Goal: Communication & Community: Answer question/provide support

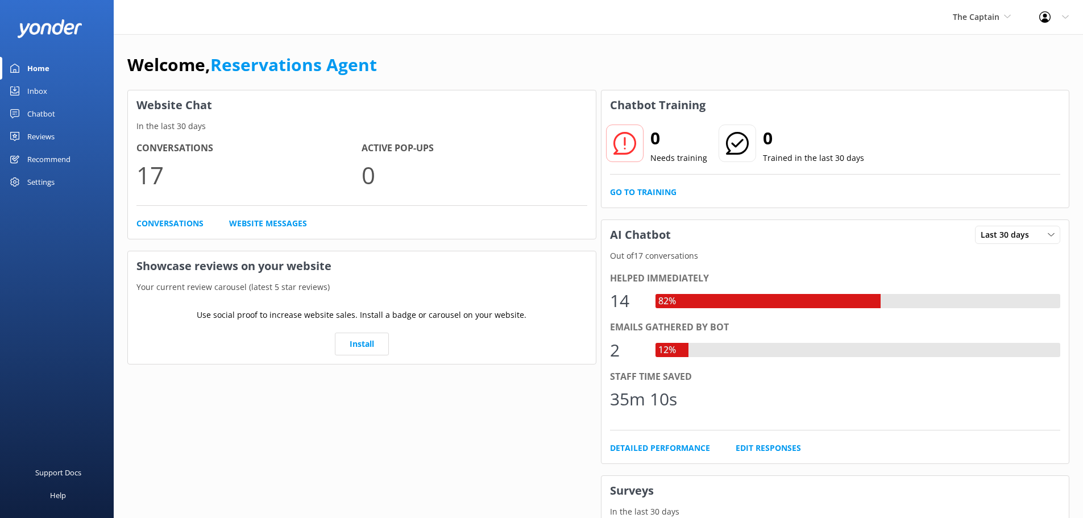
click at [51, 90] on link "Inbox" at bounding box center [57, 91] width 114 height 23
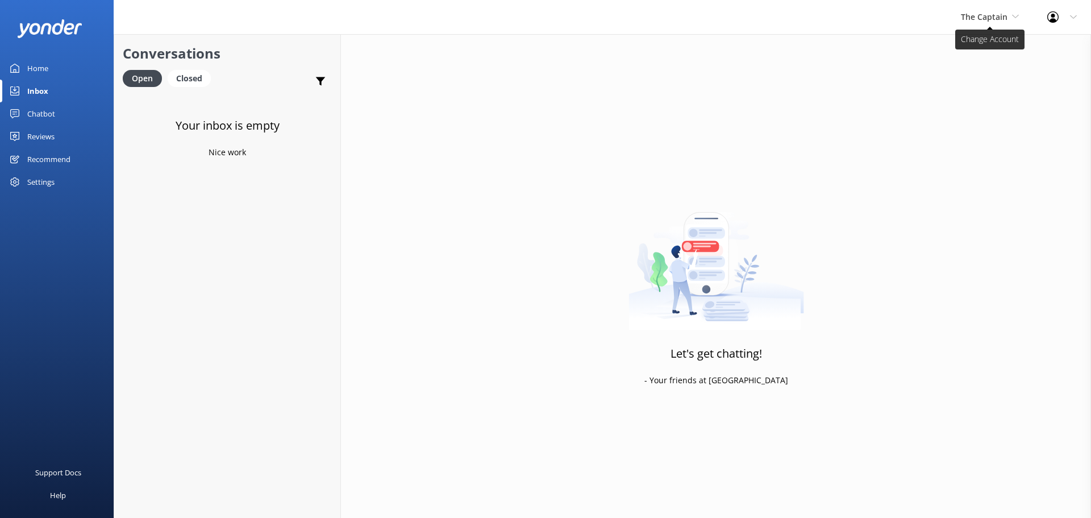
click at [999, 22] on span "The Captain" at bounding box center [990, 17] width 58 height 13
click at [996, 41] on link "De [GEOGRAPHIC_DATA]" at bounding box center [1004, 47] width 114 height 27
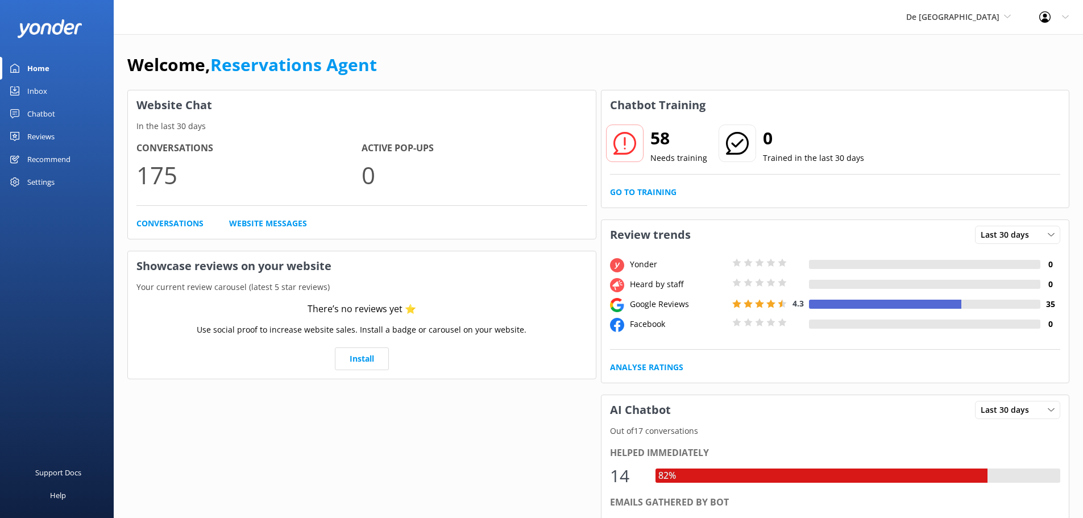
click at [59, 88] on link "Inbox" at bounding box center [57, 91] width 114 height 23
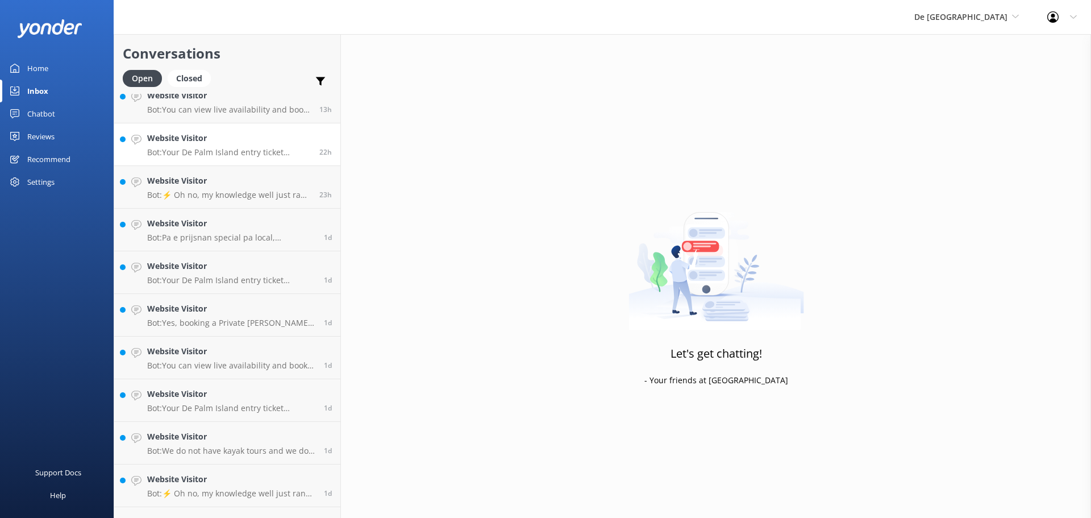
scroll to position [215, 0]
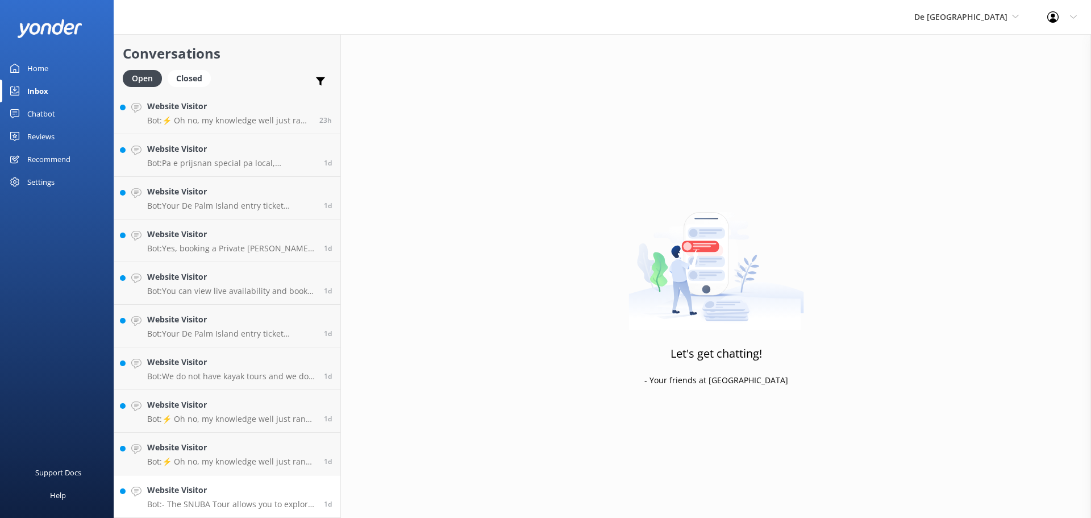
click at [213, 483] on link "Website Visitor Bot: - The SNUBA Tour allows you to explore underwater beauty w…" at bounding box center [227, 496] width 226 height 43
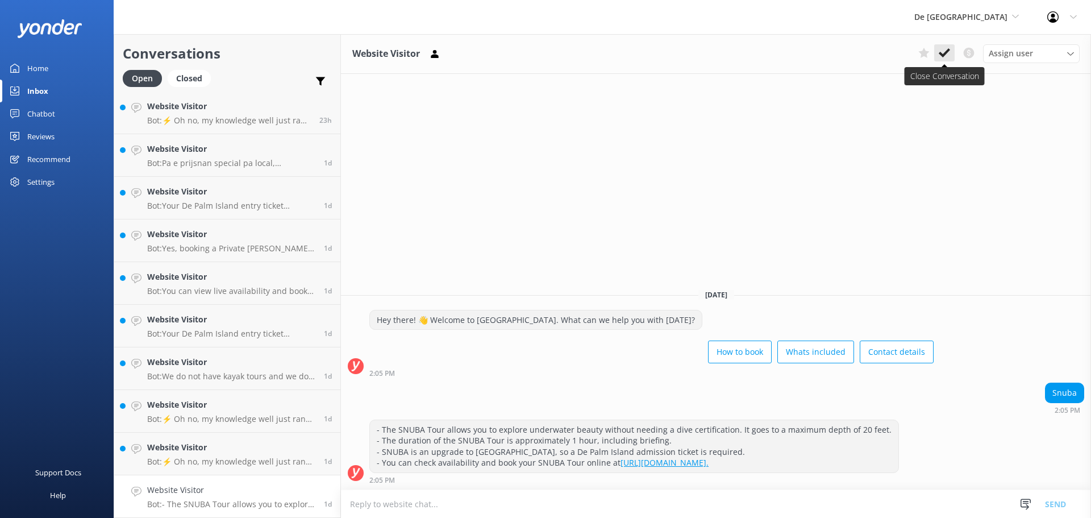
click at [941, 52] on icon at bounding box center [944, 52] width 11 height 11
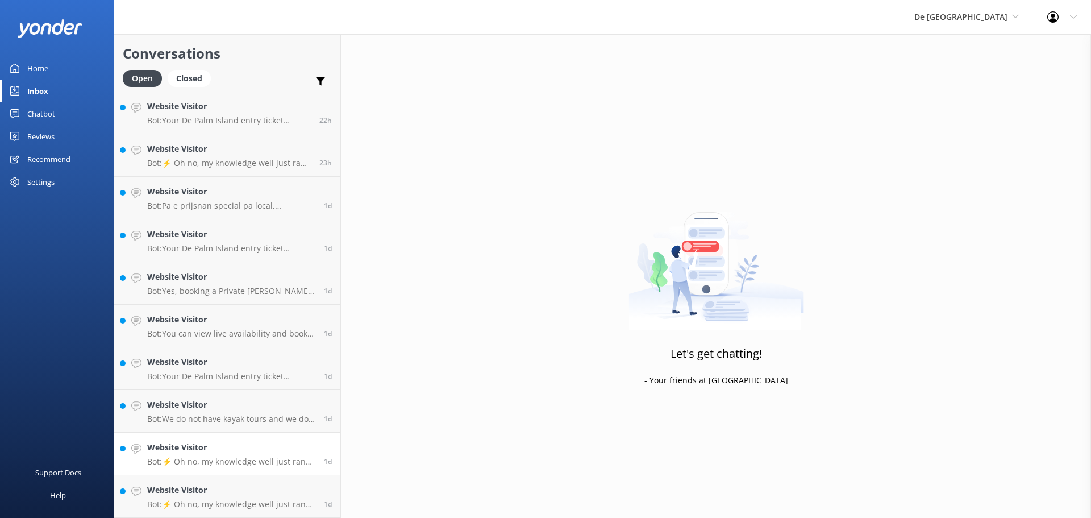
scroll to position [173, 0]
click at [247, 493] on h4 "Website Visitor" at bounding box center [231, 490] width 168 height 13
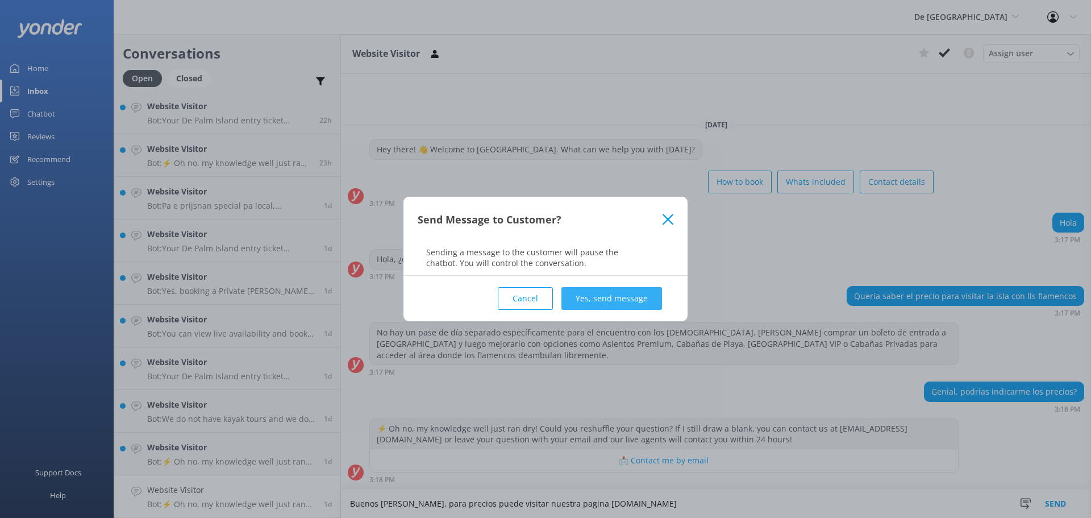
type textarea "Buenos [PERSON_NAME], para precios puede visitar nuestra pagina [DOMAIN_NAME]"
click at [614, 299] on button "Yes, send message" at bounding box center [612, 298] width 101 height 23
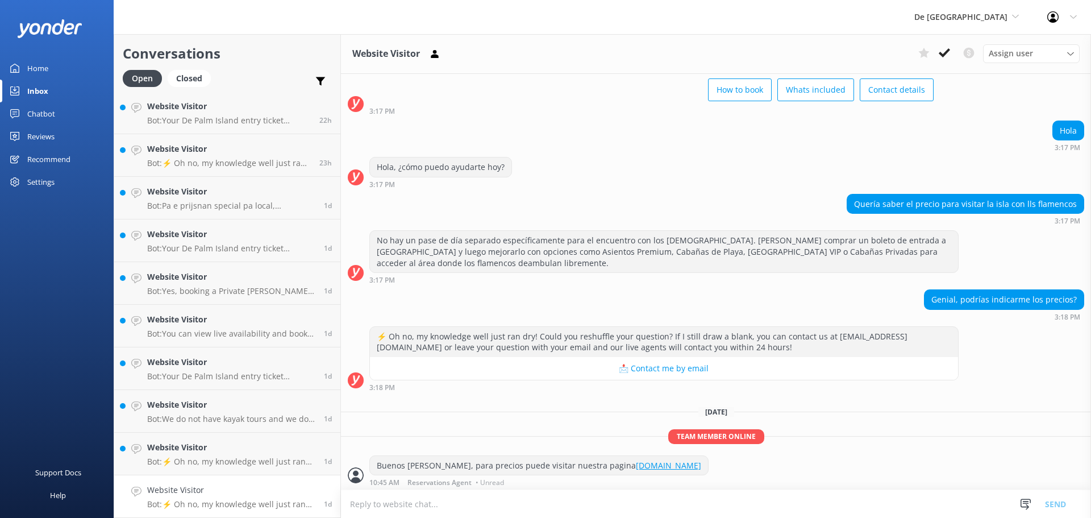
scroll to position [59, 0]
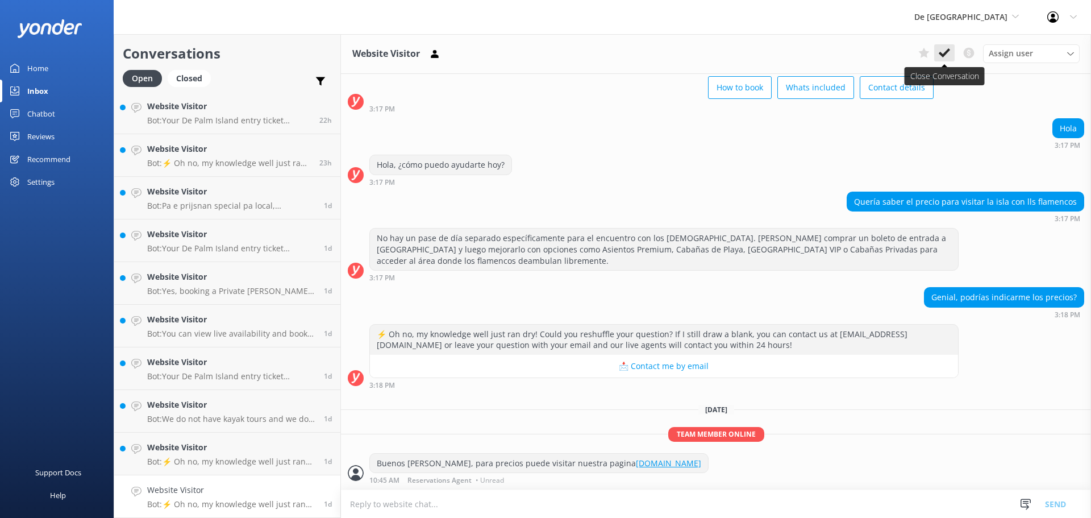
click at [944, 55] on use at bounding box center [944, 52] width 11 height 9
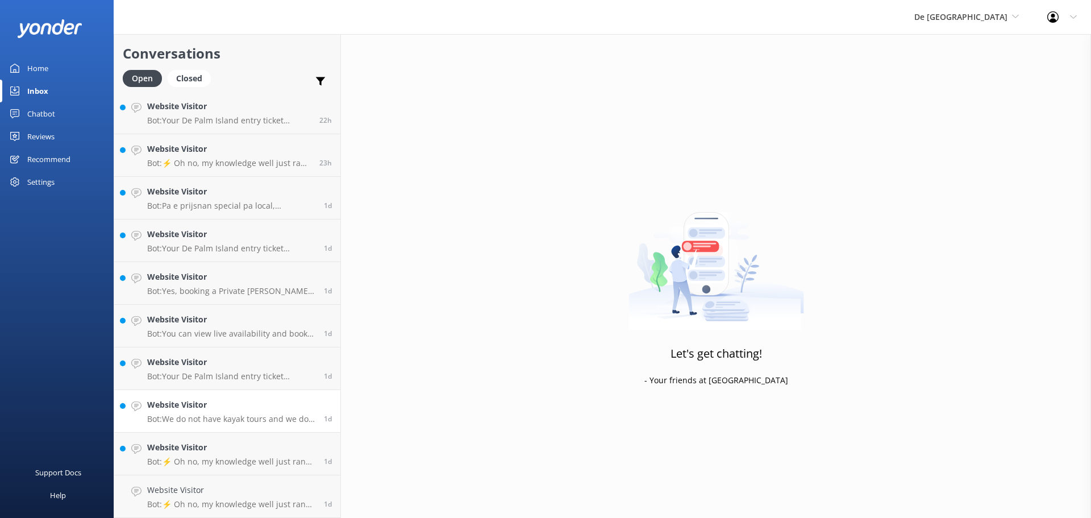
scroll to position [130, 0]
click at [233, 484] on h4 "Website Visitor" at bounding box center [231, 490] width 168 height 13
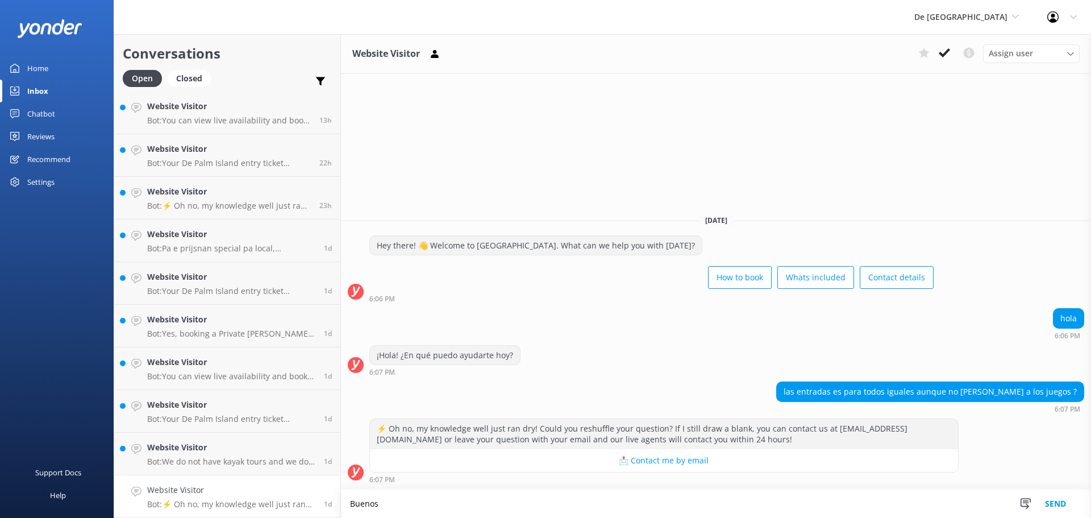
click at [683, 379] on div "¡Hola! ¿En qué puedo ayudarte hoy? 6:07 PM" at bounding box center [716, 363] width 750 height 37
click at [433, 505] on textarea "Buenos" at bounding box center [716, 503] width 750 height 28
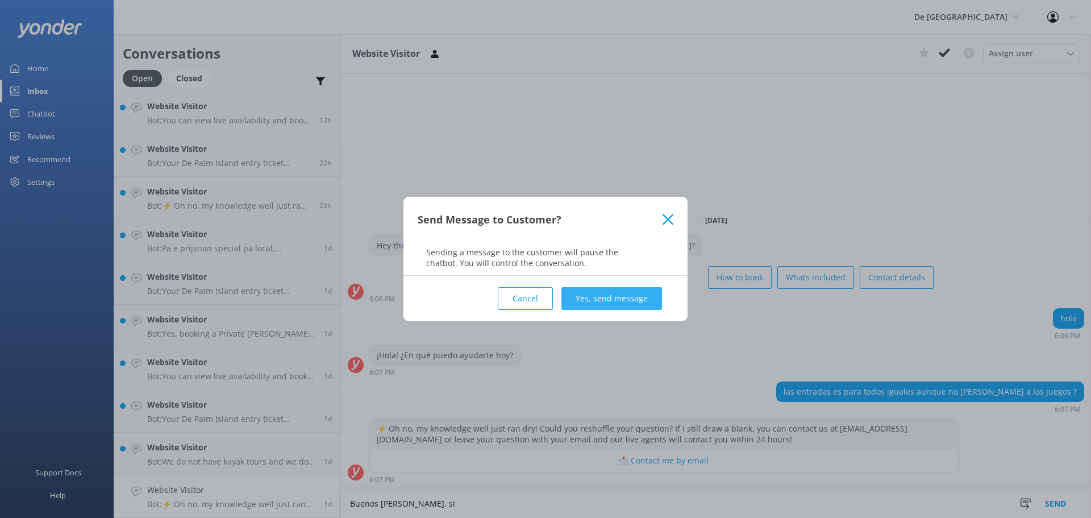
type textarea "Buenos [PERSON_NAME], si"
click at [634, 289] on button "Yes, send message" at bounding box center [612, 298] width 101 height 23
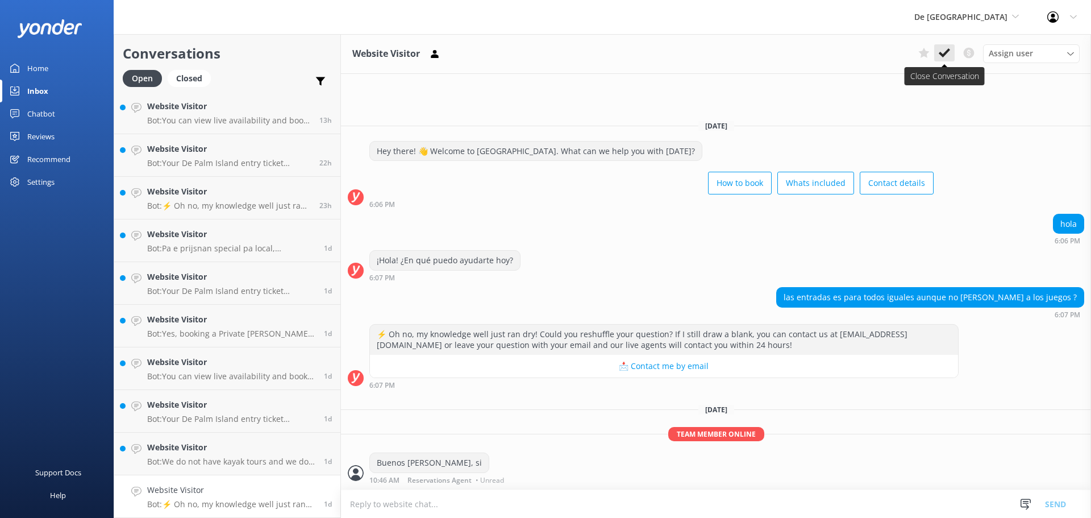
click at [941, 46] on button at bounding box center [944, 52] width 20 height 17
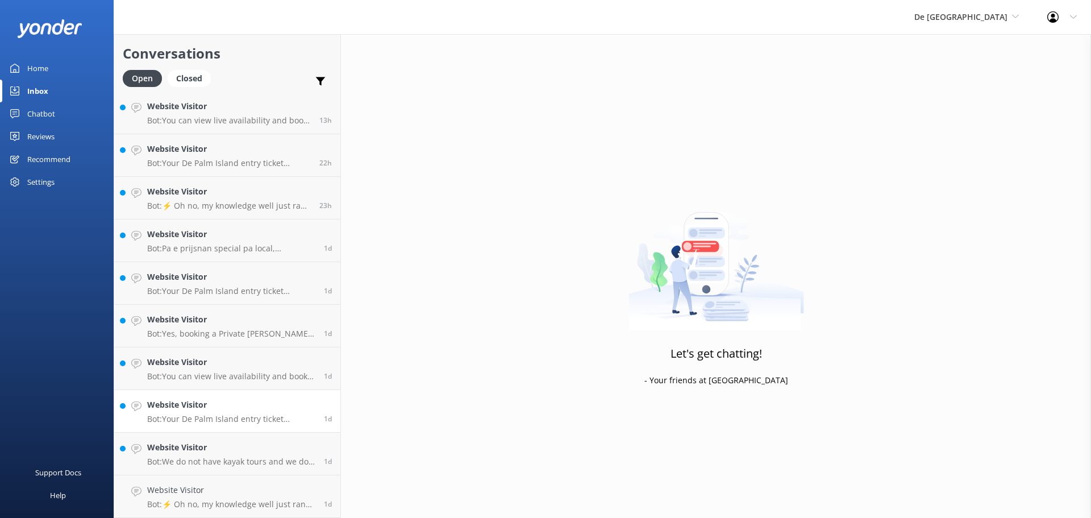
scroll to position [88, 0]
click at [198, 463] on p "Bot: Your De Palm Island entry ticket includes a lunch buffet, open bar with un…" at bounding box center [231, 461] width 168 height 10
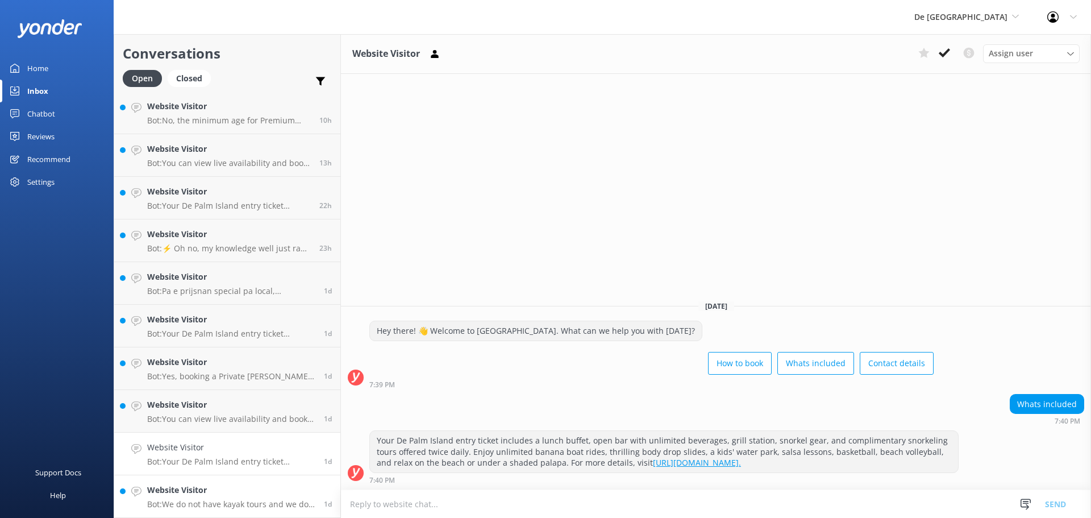
click at [194, 489] on h4 "Website Visitor" at bounding box center [231, 490] width 168 height 13
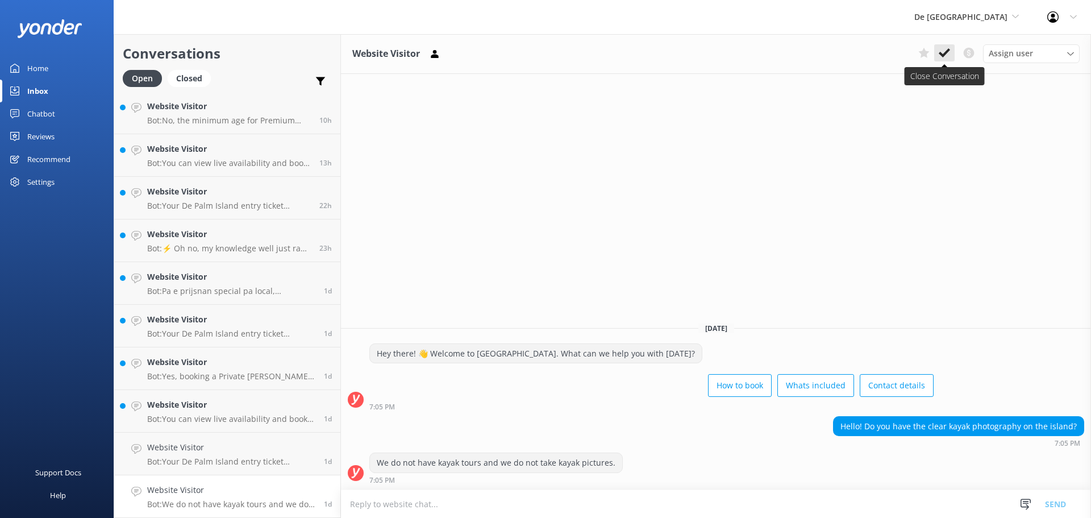
click at [946, 52] on use at bounding box center [944, 52] width 11 height 9
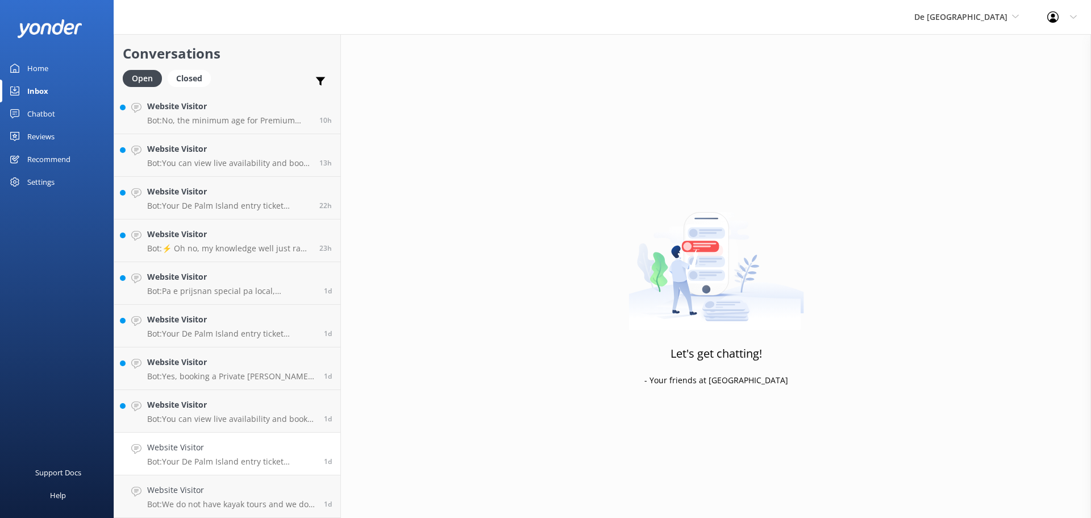
scroll to position [45, 0]
click at [243, 481] on link "Website Visitor Bot: Your De Palm Island entry ticket includes a lunch buffet, …" at bounding box center [227, 496] width 226 height 43
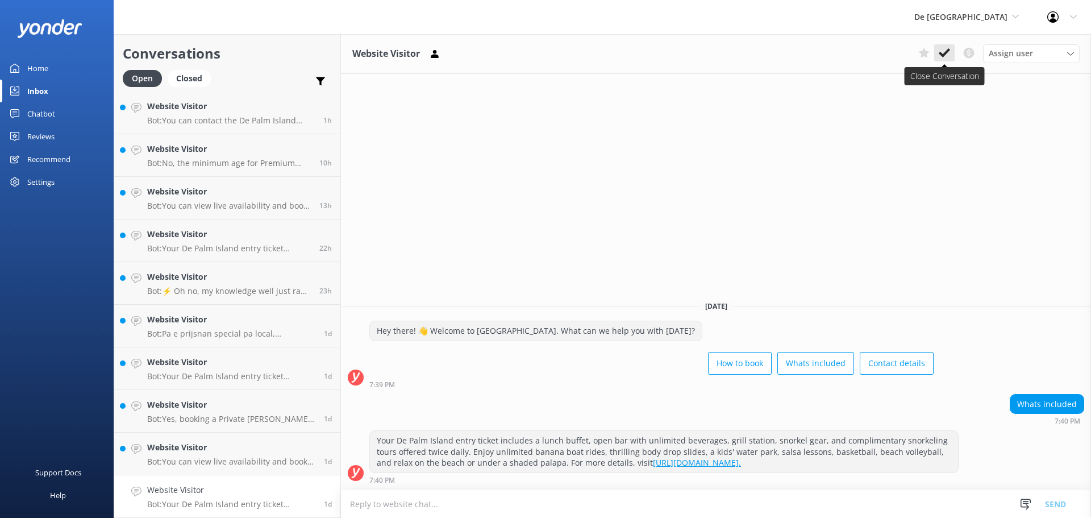
click at [947, 53] on use at bounding box center [944, 52] width 11 height 9
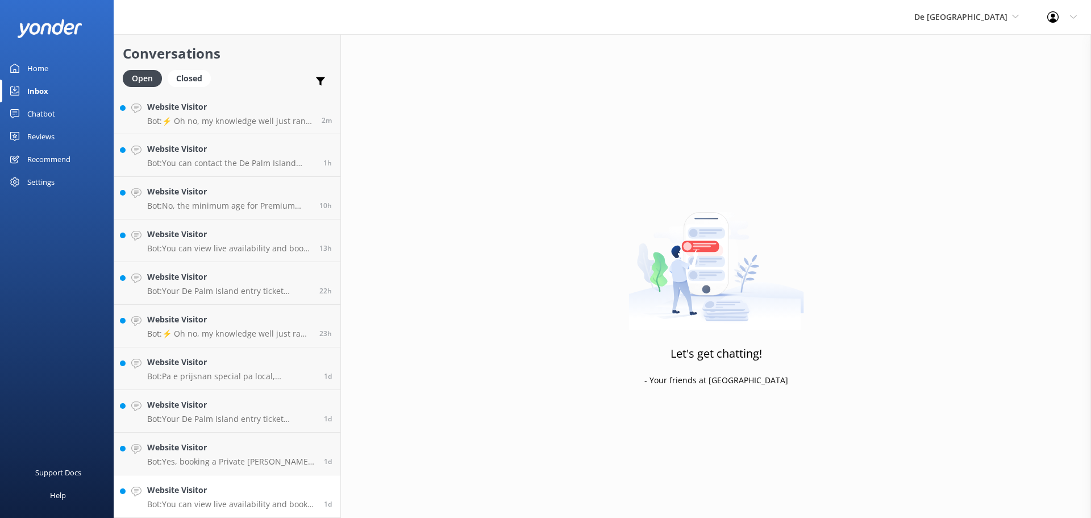
scroll to position [2, 0]
click at [219, 485] on h4 "Website Visitor" at bounding box center [231, 490] width 168 height 13
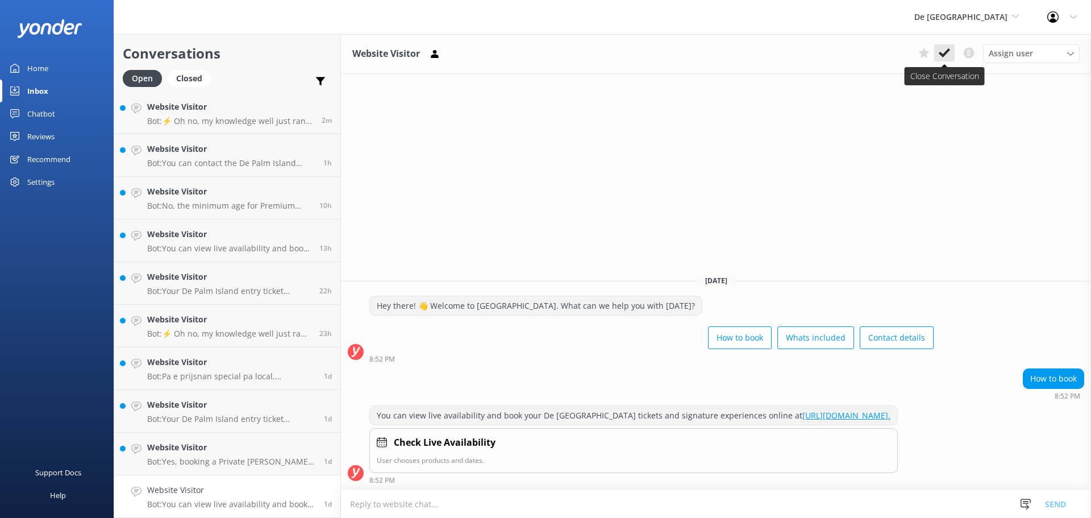
click at [944, 48] on icon at bounding box center [944, 52] width 11 height 11
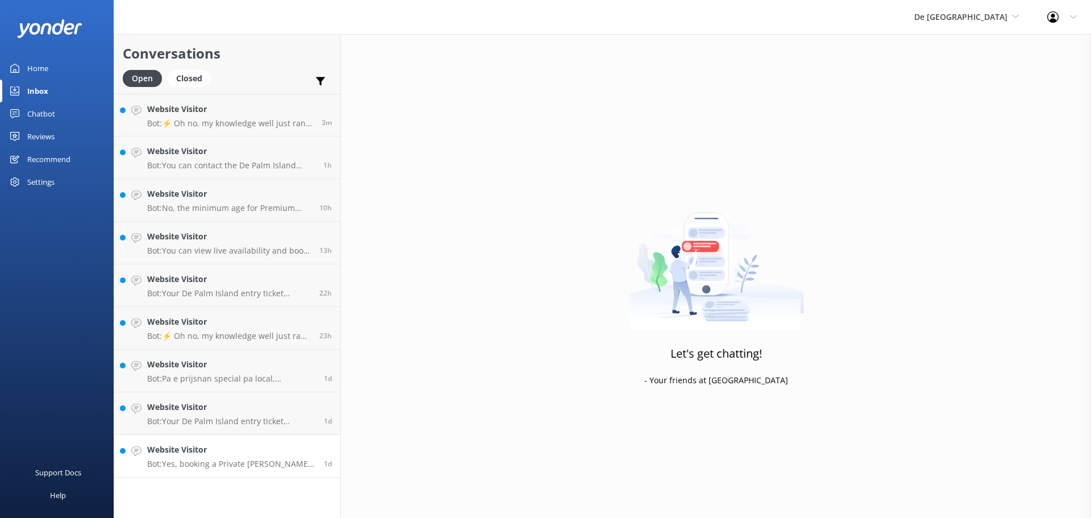
click at [180, 454] on h4 "Website Visitor" at bounding box center [231, 449] width 168 height 13
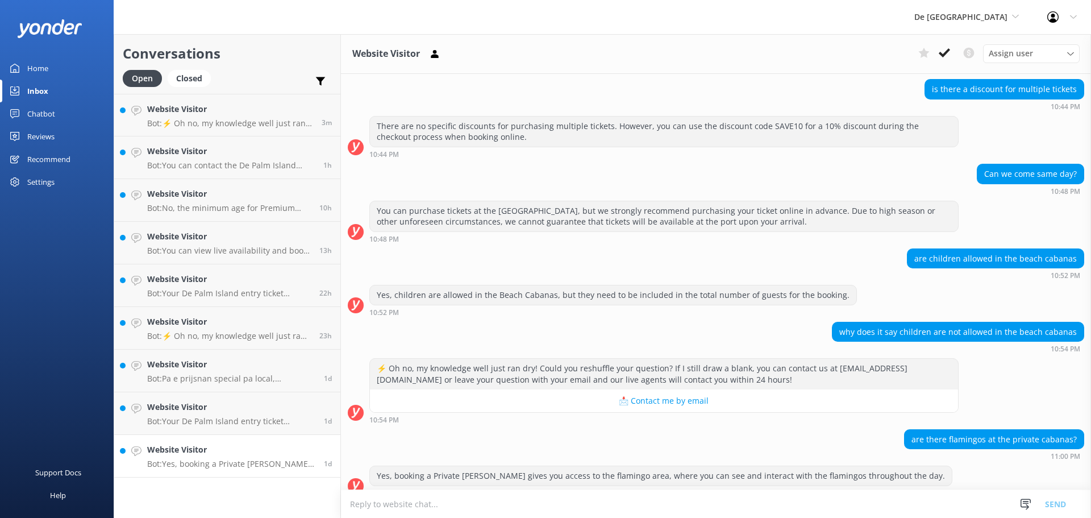
scroll to position [280, 0]
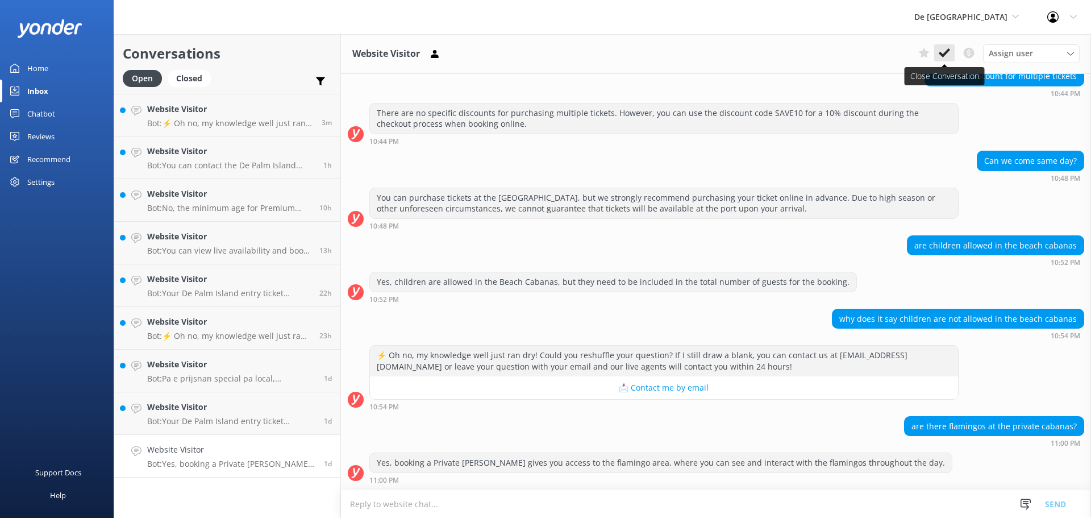
click at [937, 53] on button at bounding box center [944, 52] width 20 height 17
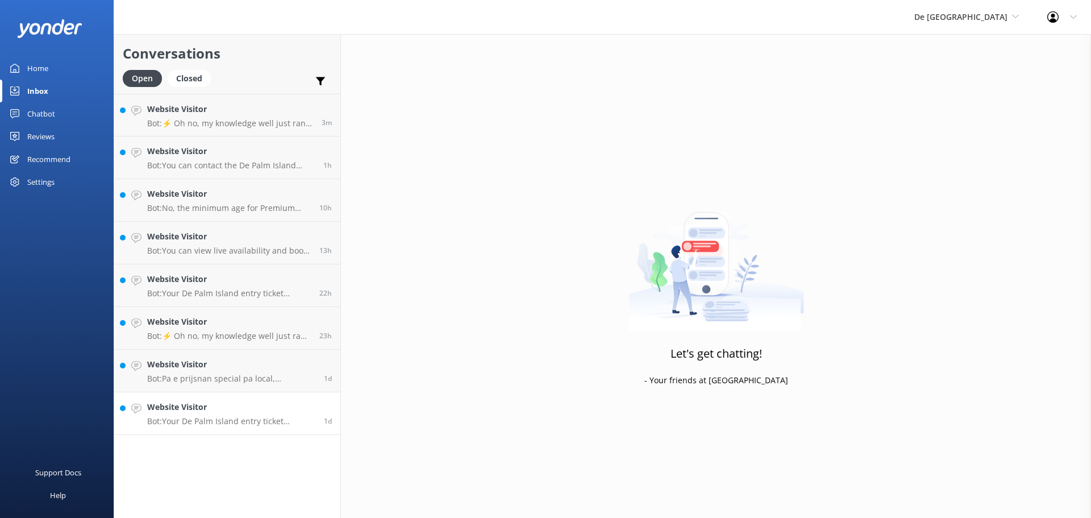
click at [191, 413] on h4 "Website Visitor" at bounding box center [231, 407] width 168 height 13
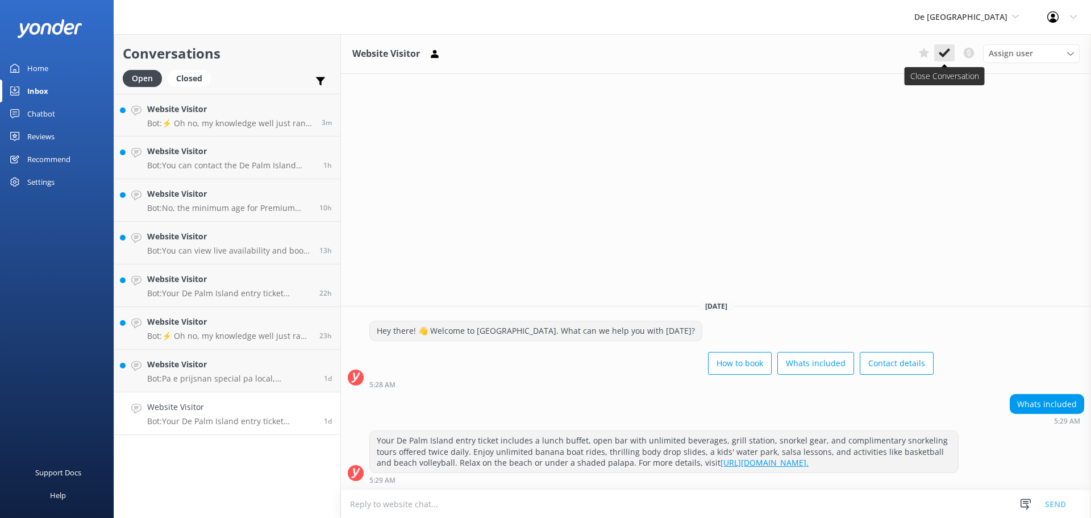
click at [943, 51] on icon at bounding box center [944, 52] width 11 height 11
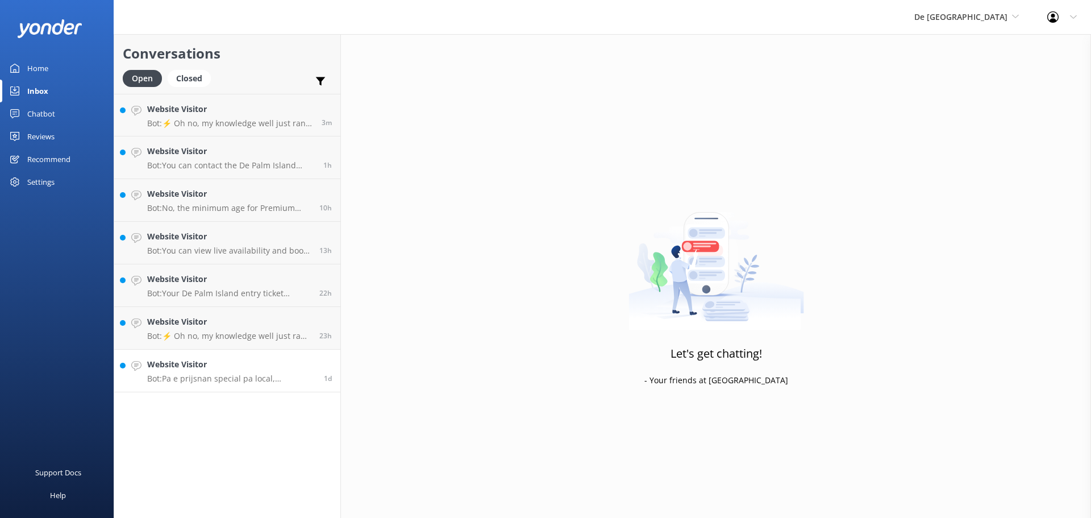
click at [218, 372] on div "Website Visitor Bot: Pa e prijsnan special pa local, [PERSON_NAME] tin un ID lo…" at bounding box center [231, 370] width 168 height 25
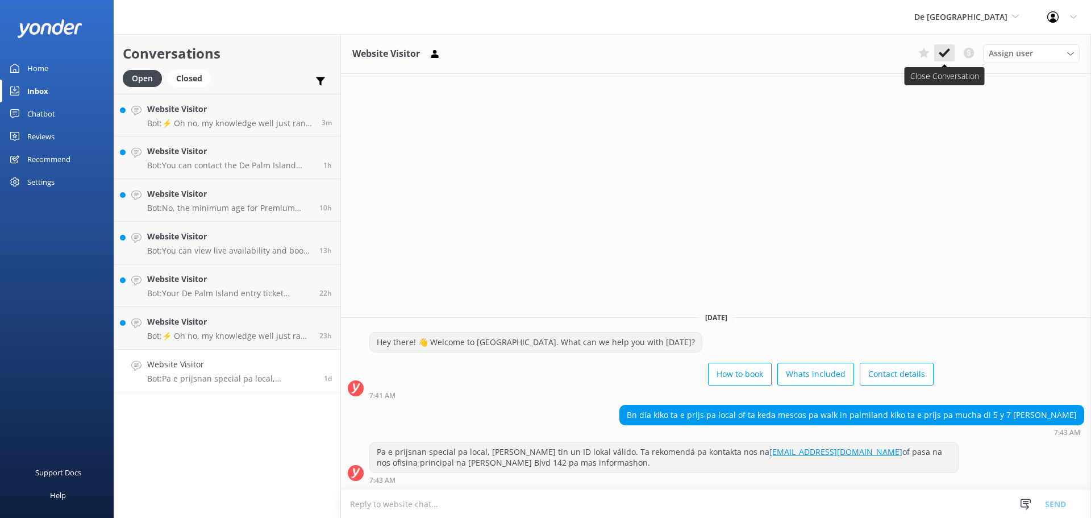
click at [945, 53] on use at bounding box center [944, 52] width 11 height 9
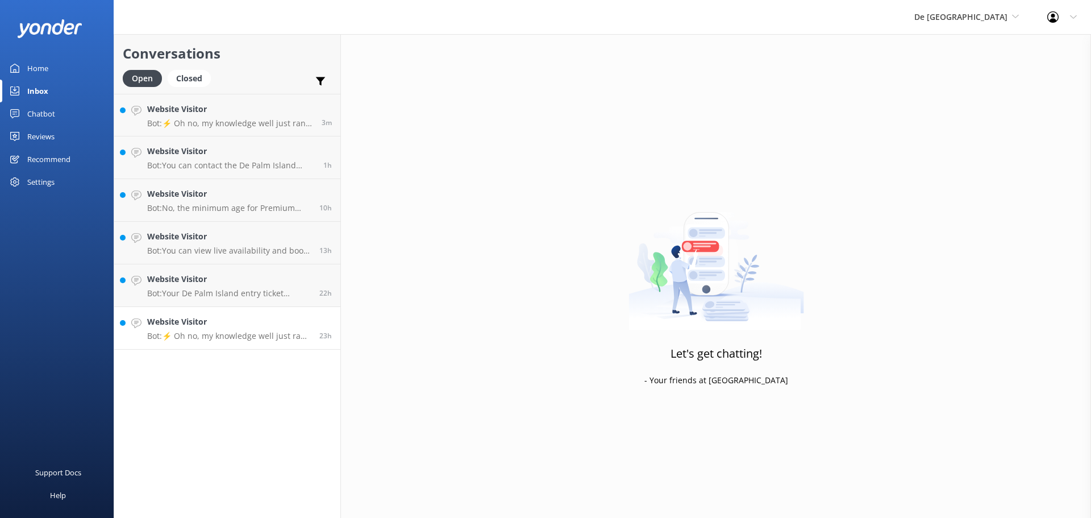
click at [207, 336] on p "Bot: ⚡ Oh no, my knowledge well just ran dry! Could you reshuffle your question…" at bounding box center [229, 336] width 164 height 10
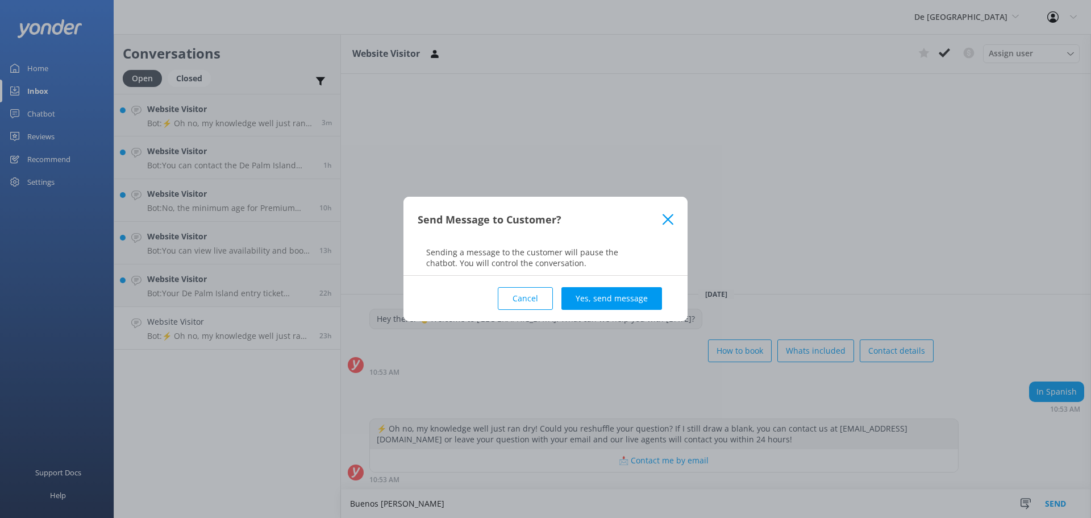
click at [548, 293] on button "Cancel" at bounding box center [525, 298] width 55 height 23
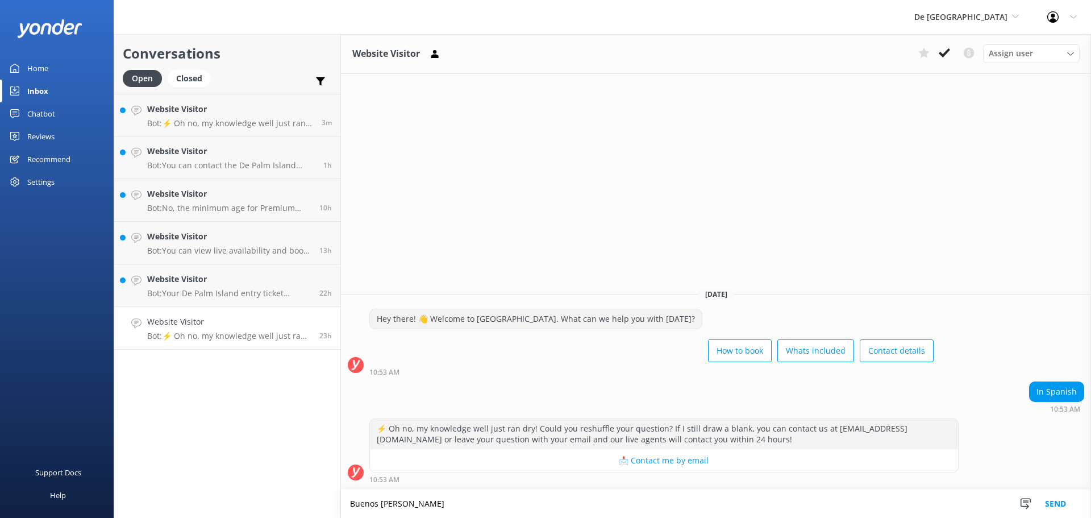
click at [446, 500] on textarea "Buenos [PERSON_NAME]" at bounding box center [716, 503] width 750 height 28
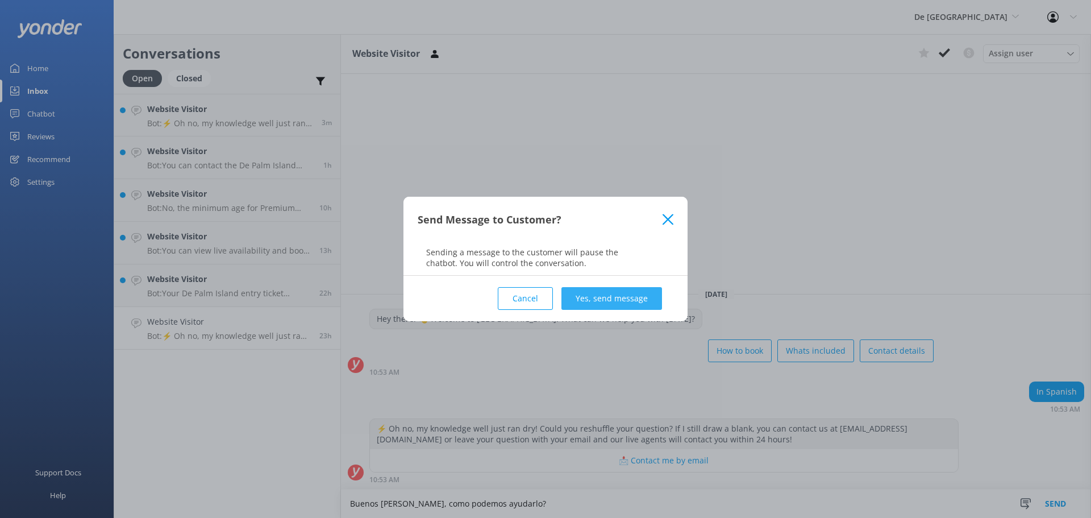
type textarea "Buenos [PERSON_NAME], como podemos ayudarlo?"
click at [632, 296] on button "Yes, send message" at bounding box center [612, 298] width 101 height 23
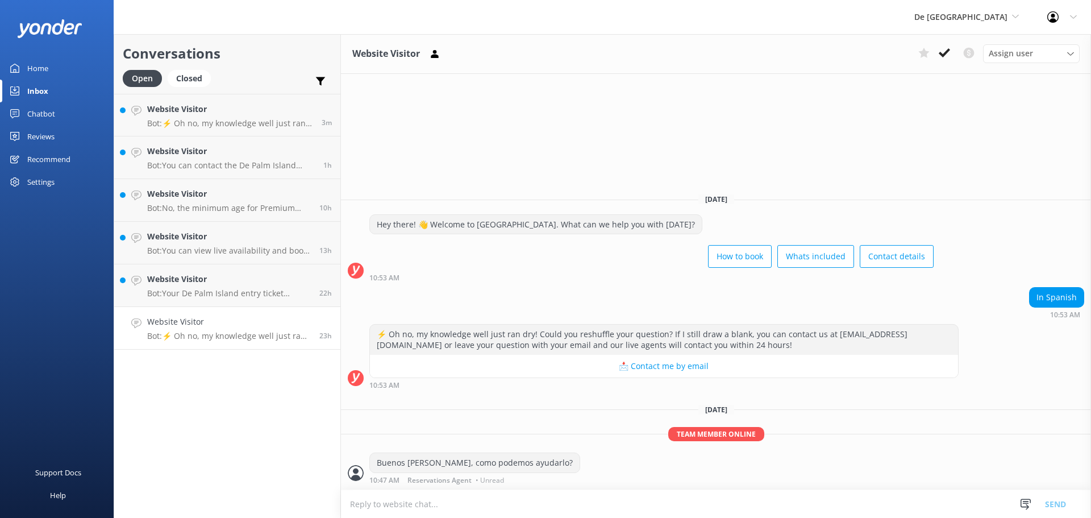
click at [947, 53] on icon at bounding box center [944, 52] width 11 height 11
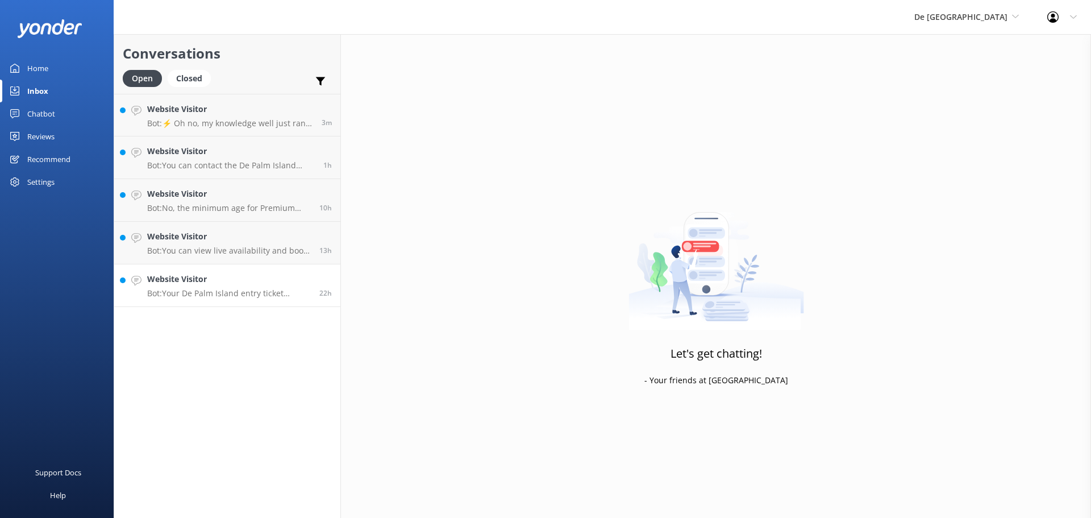
click at [181, 298] on link "Website Visitor Bot: Your De Palm Island entry ticket includes a lunch buffet, …" at bounding box center [227, 285] width 226 height 43
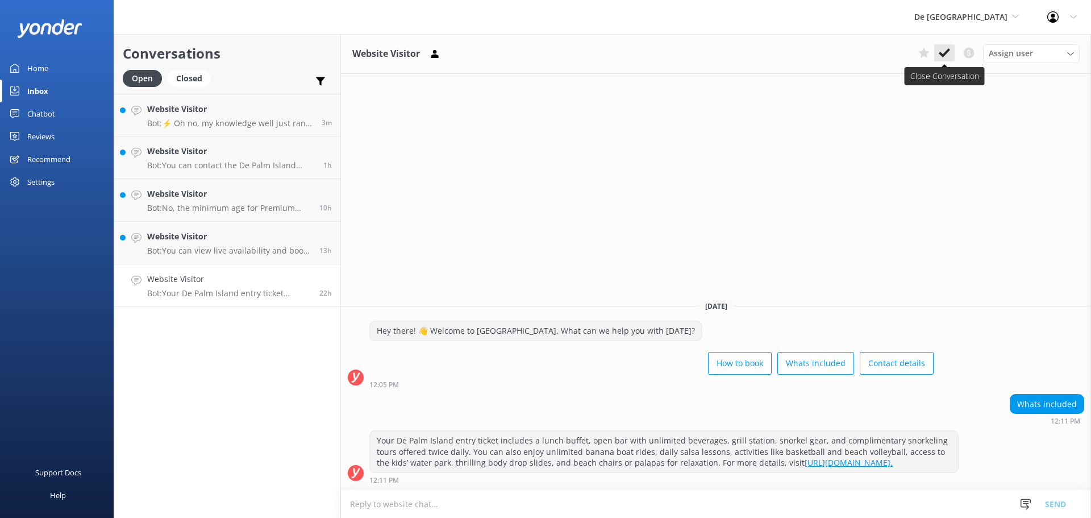
click at [944, 51] on icon at bounding box center [944, 52] width 11 height 11
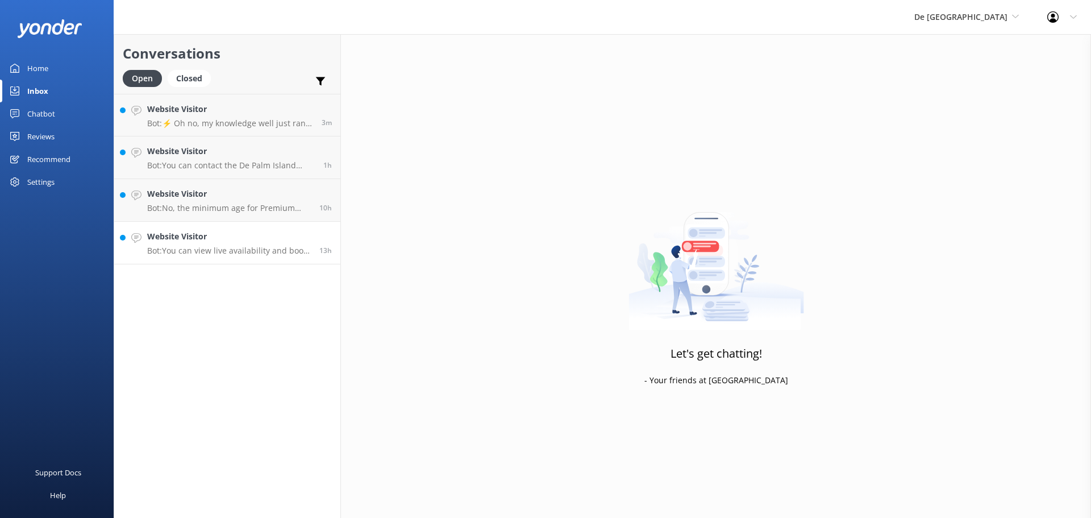
click at [171, 251] on p "Bot: You can view live availability and book your De Palm Island tickets and si…" at bounding box center [229, 251] width 164 height 10
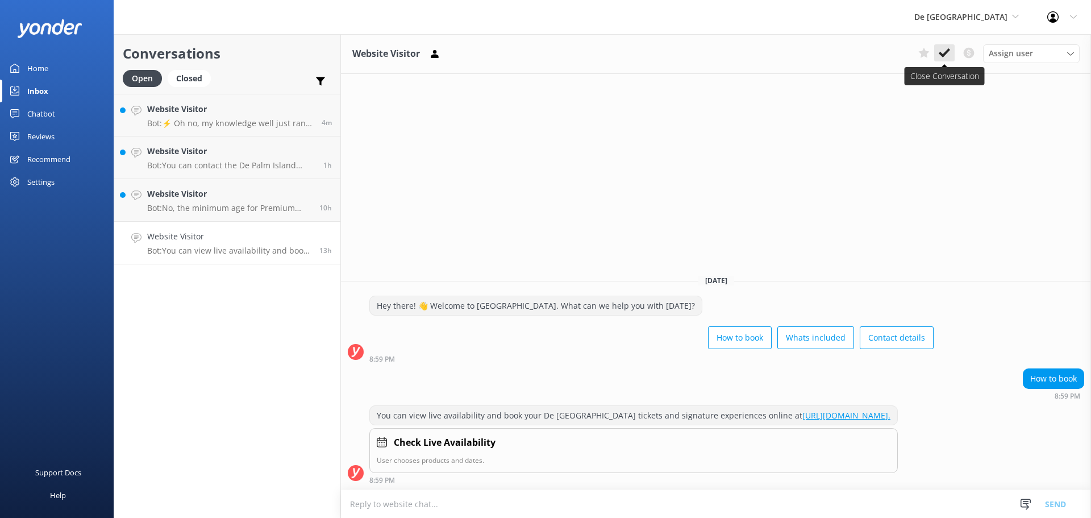
click at [945, 49] on icon at bounding box center [944, 52] width 11 height 11
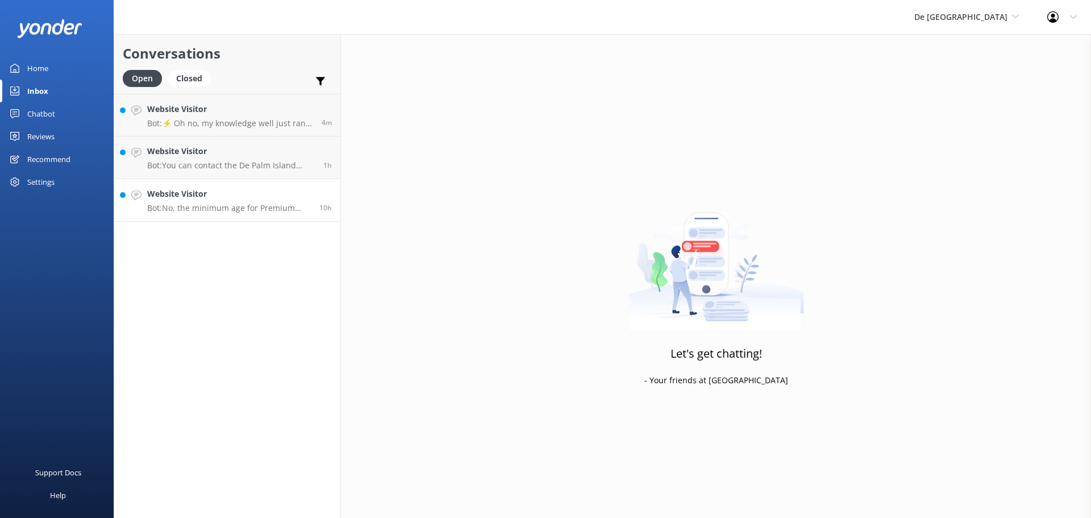
click at [231, 206] on p "Bot: No, the minimum age for Premium Seating is [DEMOGRAPHIC_DATA] to help main…" at bounding box center [229, 208] width 164 height 10
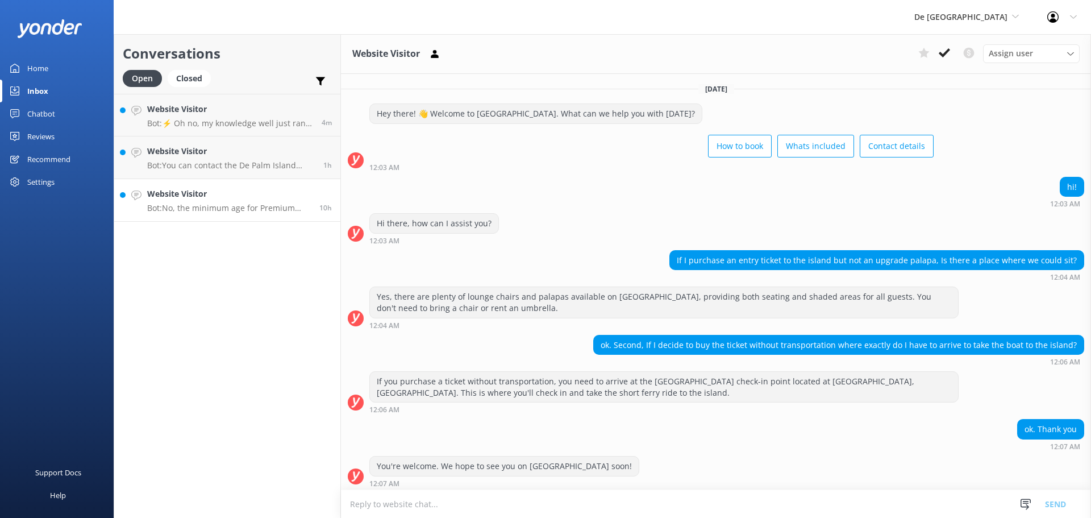
scroll to position [88, 0]
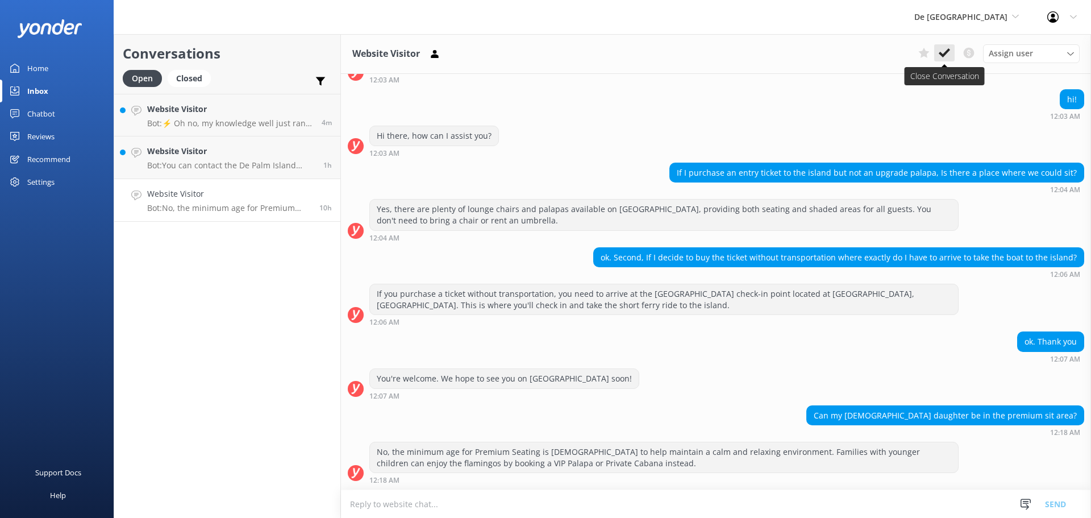
click at [943, 48] on icon at bounding box center [944, 52] width 11 height 11
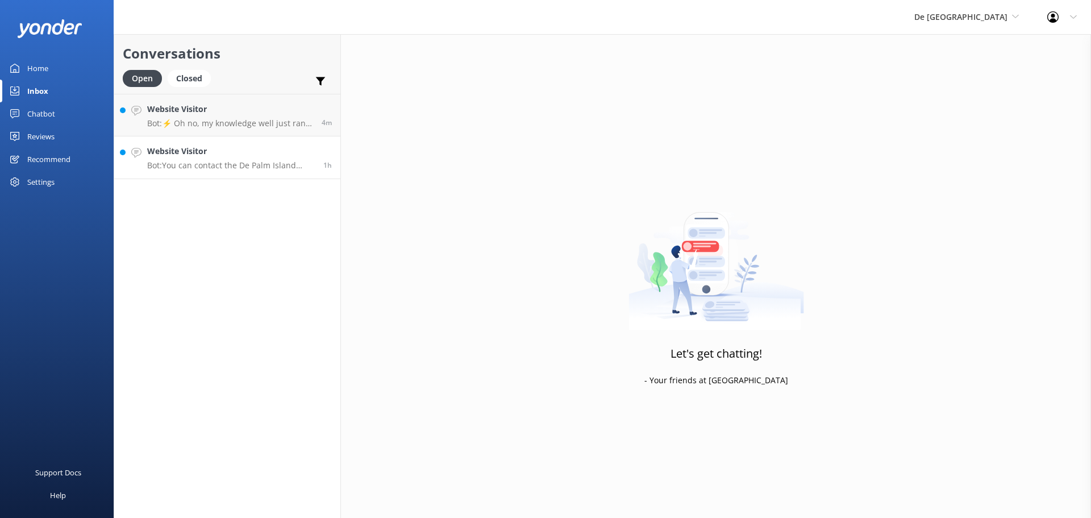
click at [226, 159] on div "Website Visitor Bot: You can contact the De Palm Island team at [EMAIL_ADDRESS]…" at bounding box center [231, 157] width 168 height 25
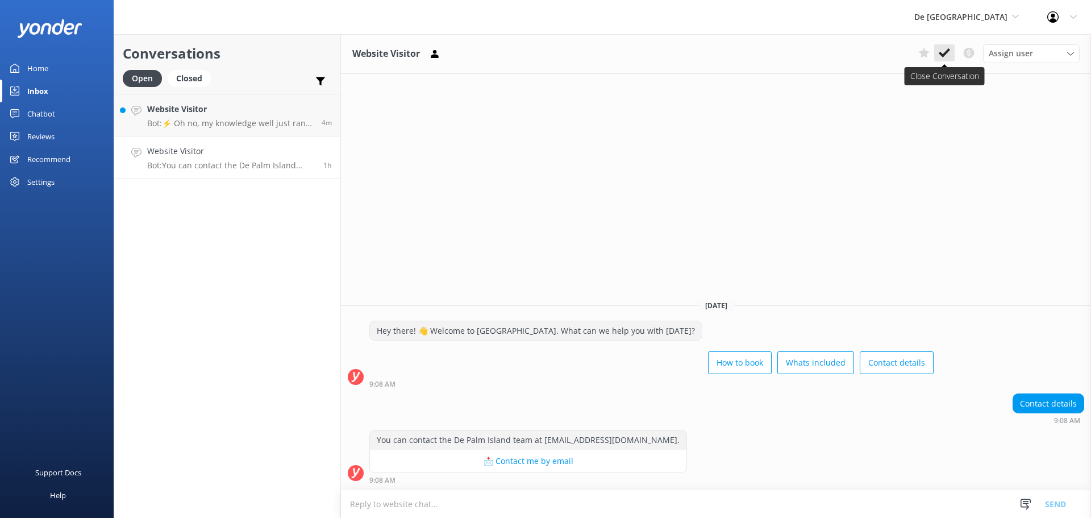
click at [947, 52] on use at bounding box center [944, 52] width 11 height 9
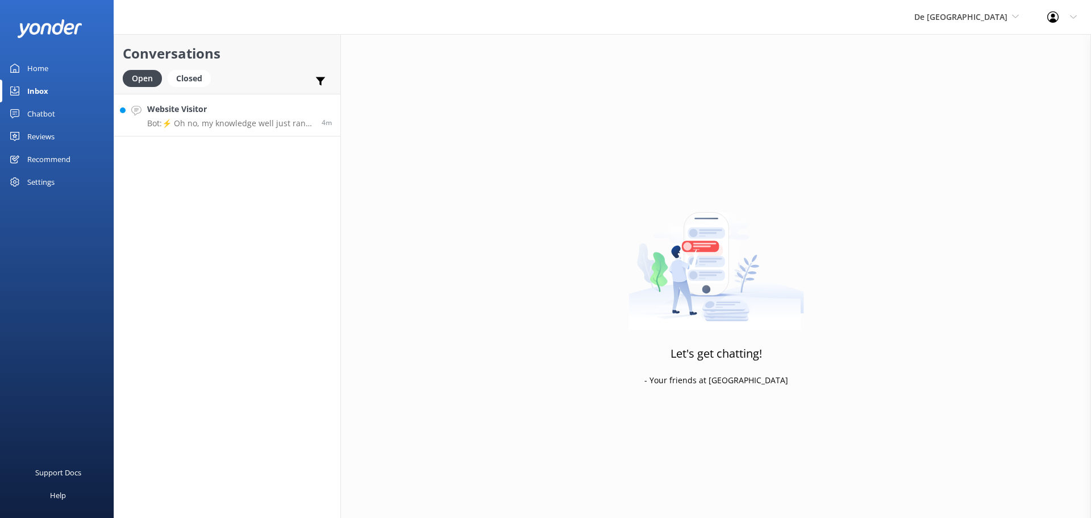
click at [188, 114] on h4 "Website Visitor" at bounding box center [230, 109] width 166 height 13
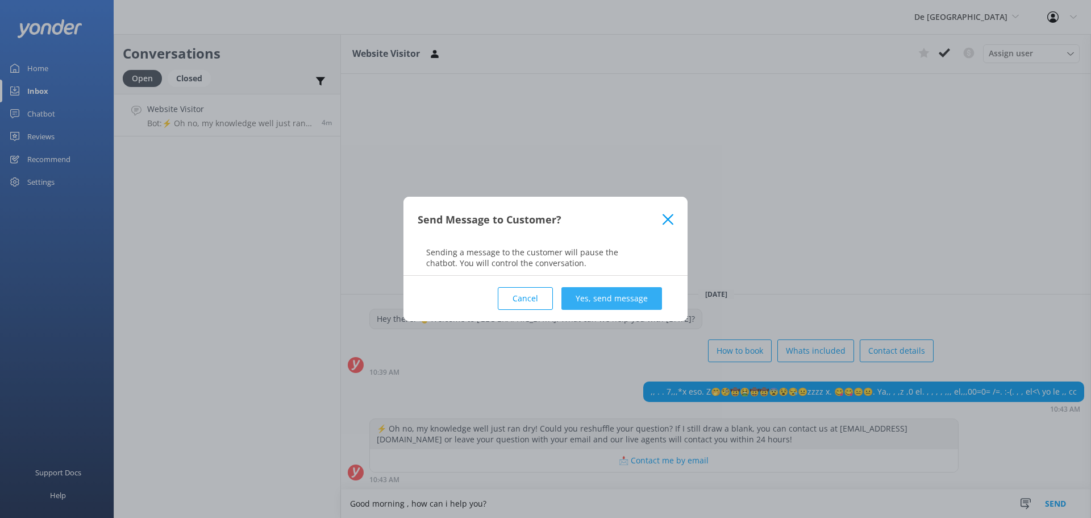
type textarea "Good morning , how can i help you?"
click at [647, 294] on button "Yes, send message" at bounding box center [612, 298] width 101 height 23
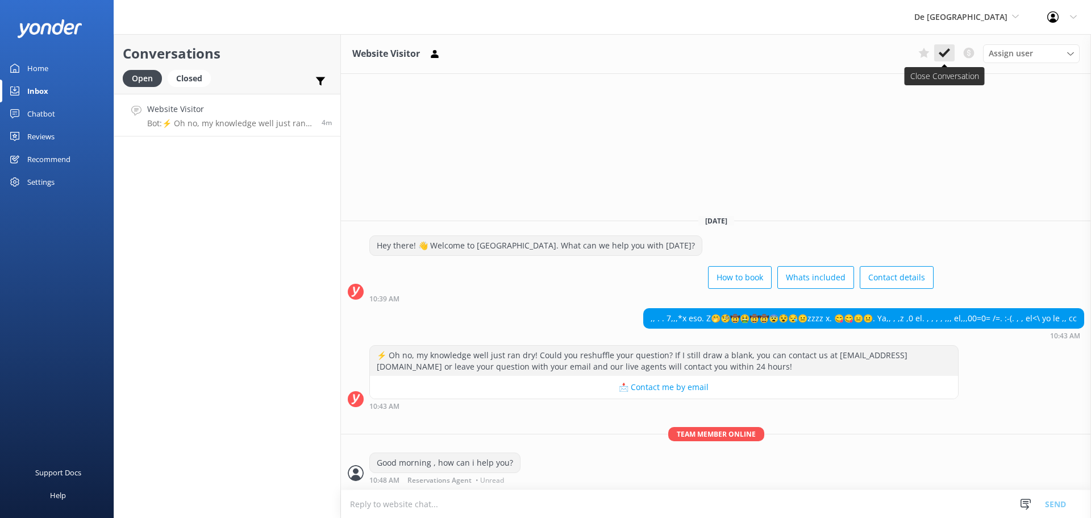
click at [942, 52] on icon at bounding box center [944, 52] width 11 height 11
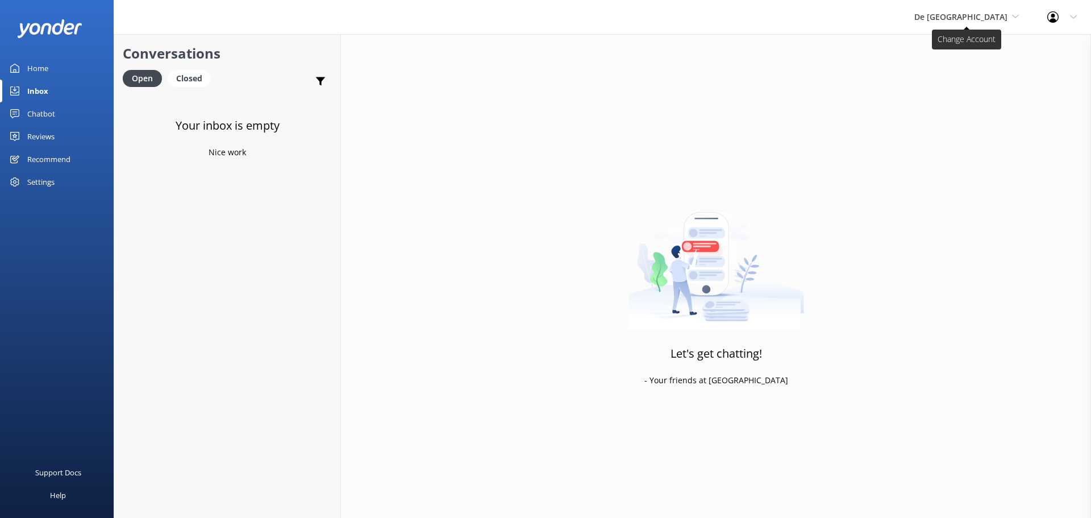
click at [1002, 16] on span "De [GEOGRAPHIC_DATA]" at bounding box center [961, 16] width 93 height 11
click at [983, 68] on link "Aruba's Activities Expert" at bounding box center [957, 74] width 114 height 27
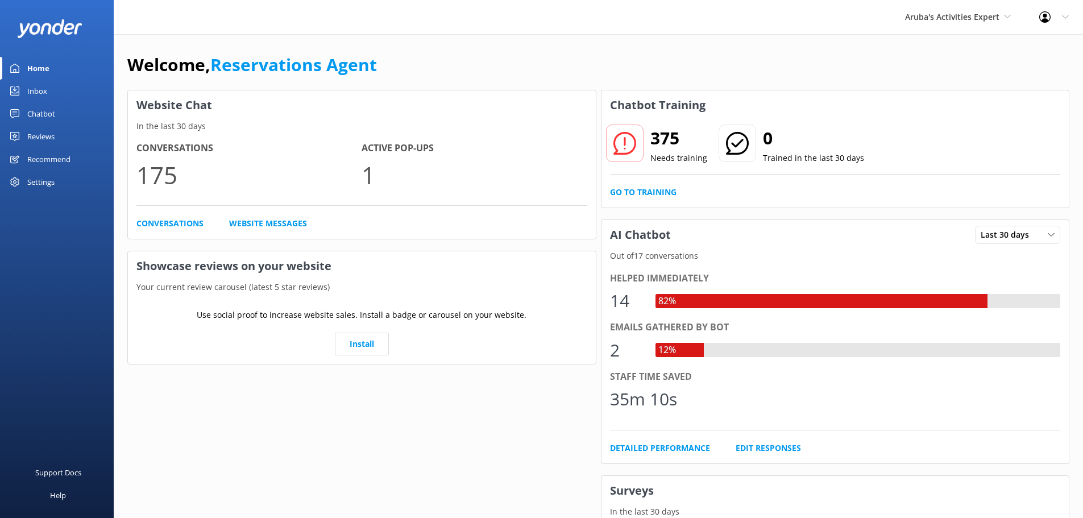
click at [51, 84] on link "Inbox" at bounding box center [57, 91] width 114 height 23
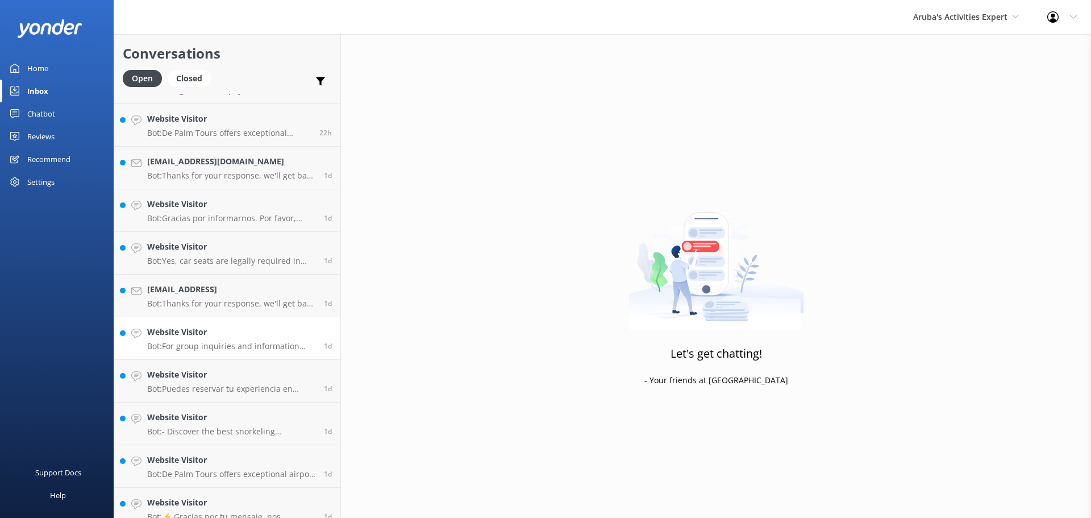
scroll to position [386, 0]
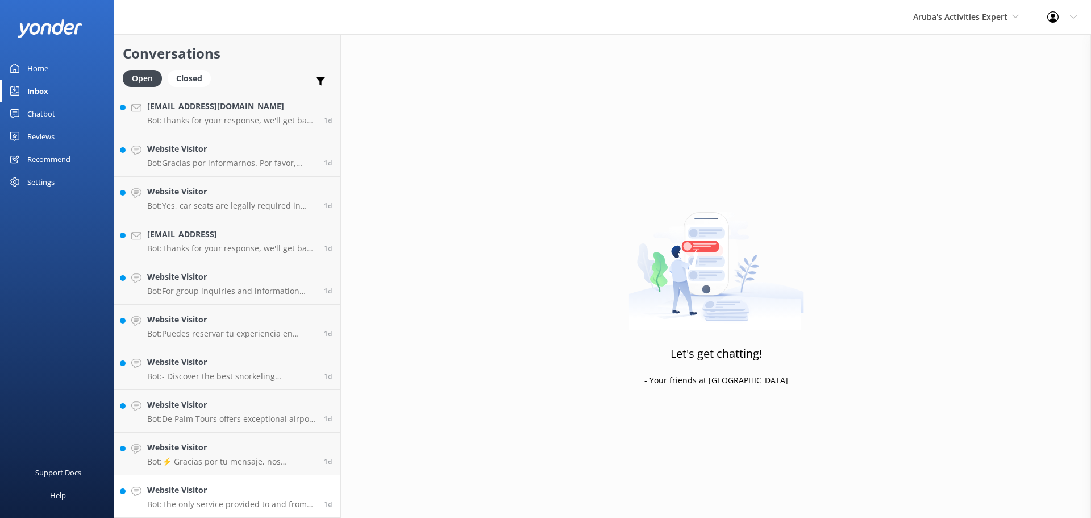
click at [222, 494] on h4 "Website Visitor" at bounding box center [231, 490] width 168 height 13
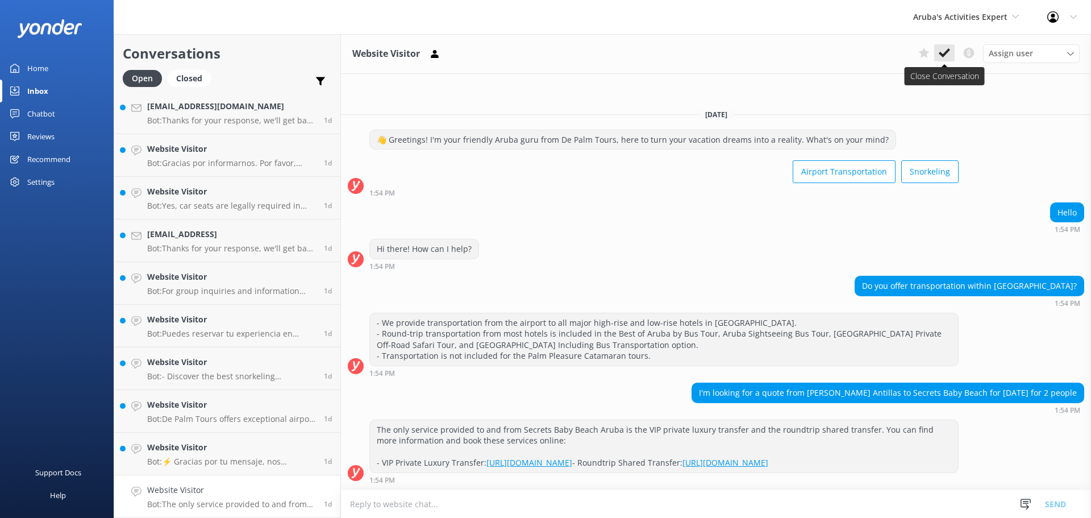
click at [942, 55] on use at bounding box center [944, 52] width 11 height 9
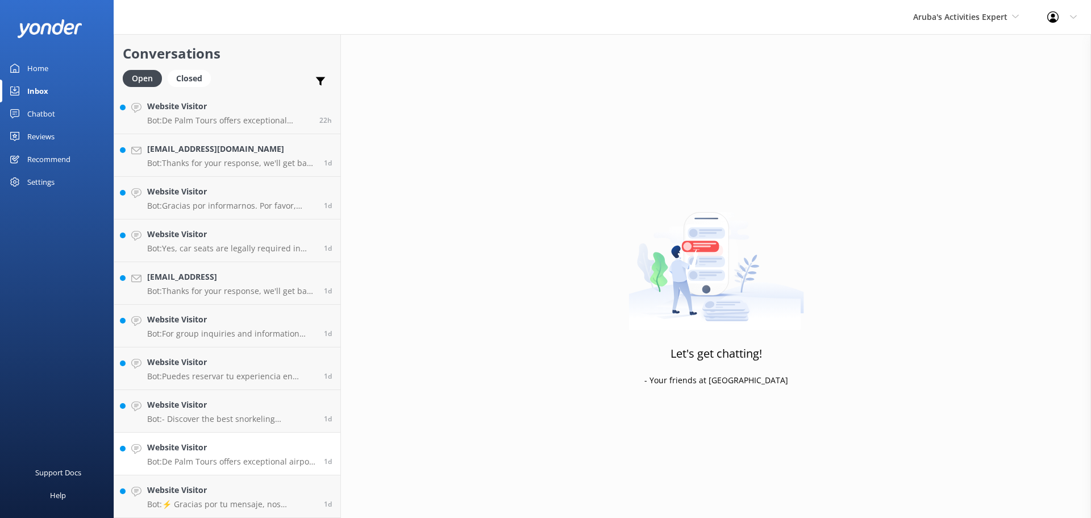
scroll to position [343, 0]
click at [238, 486] on h4 "Website Visitor" at bounding box center [231, 490] width 168 height 13
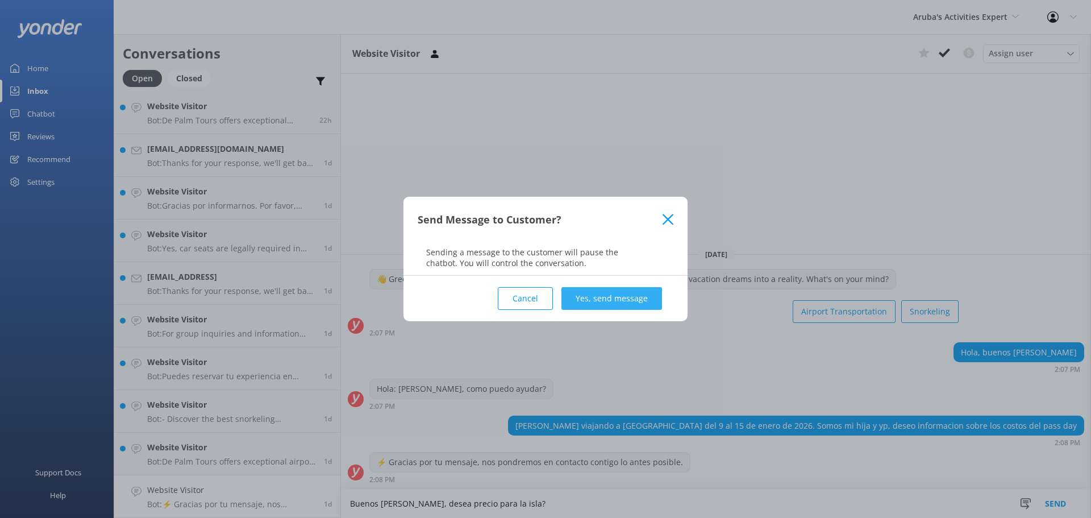
type textarea "Buenos [PERSON_NAME], desea precio para la isla?"
click at [617, 299] on button "Yes, send message" at bounding box center [612, 298] width 101 height 23
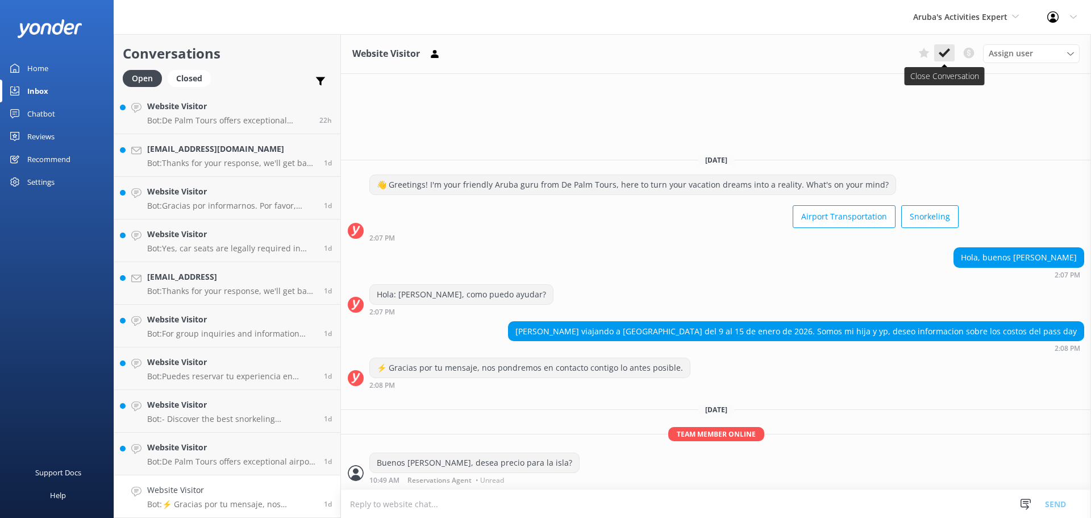
click at [941, 53] on use at bounding box center [944, 52] width 11 height 9
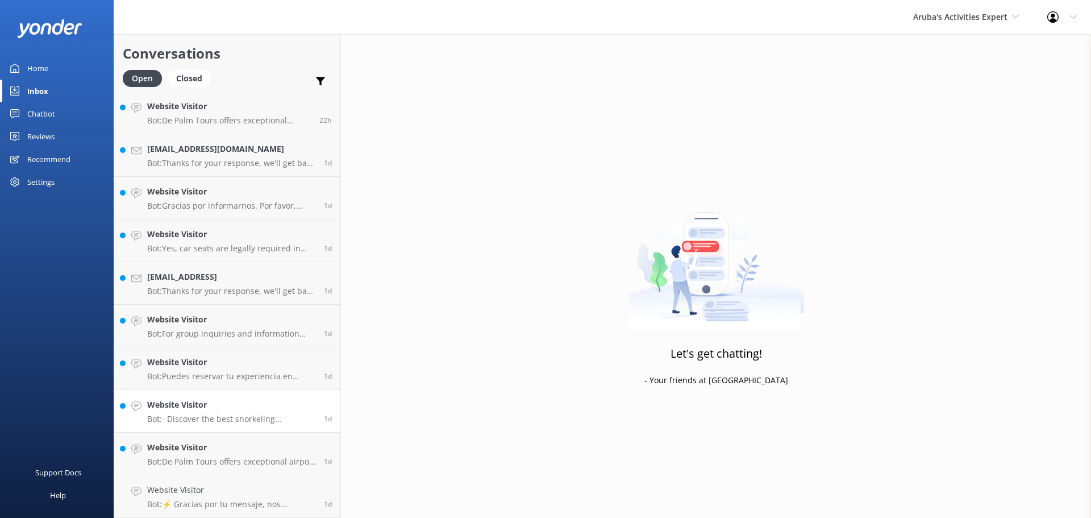
scroll to position [301, 0]
click at [205, 458] on p "Bot: - Discover the best snorkeling experiences in [GEOGRAPHIC_DATA] with our P…" at bounding box center [231, 461] width 168 height 10
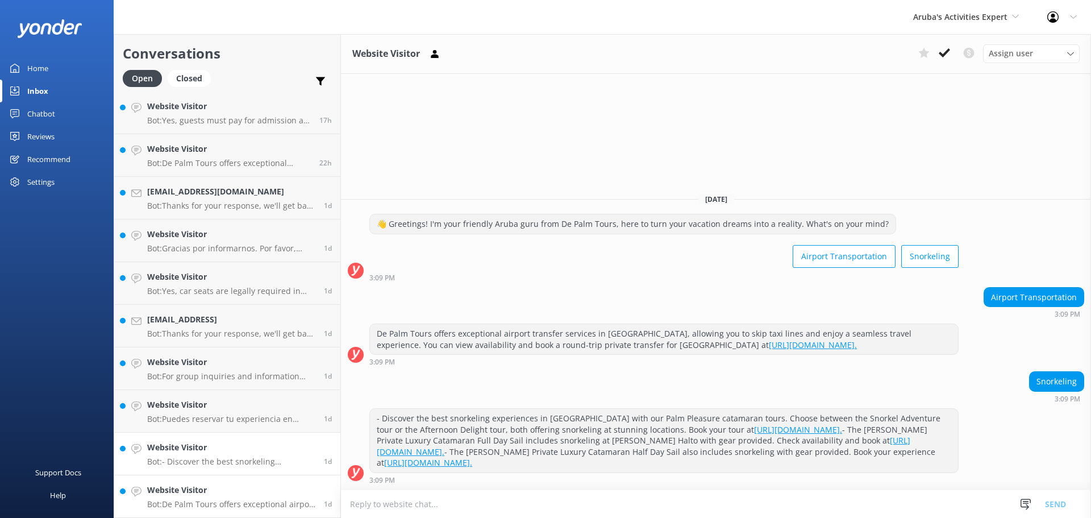
click at [218, 484] on h4 "Website Visitor" at bounding box center [231, 490] width 168 height 13
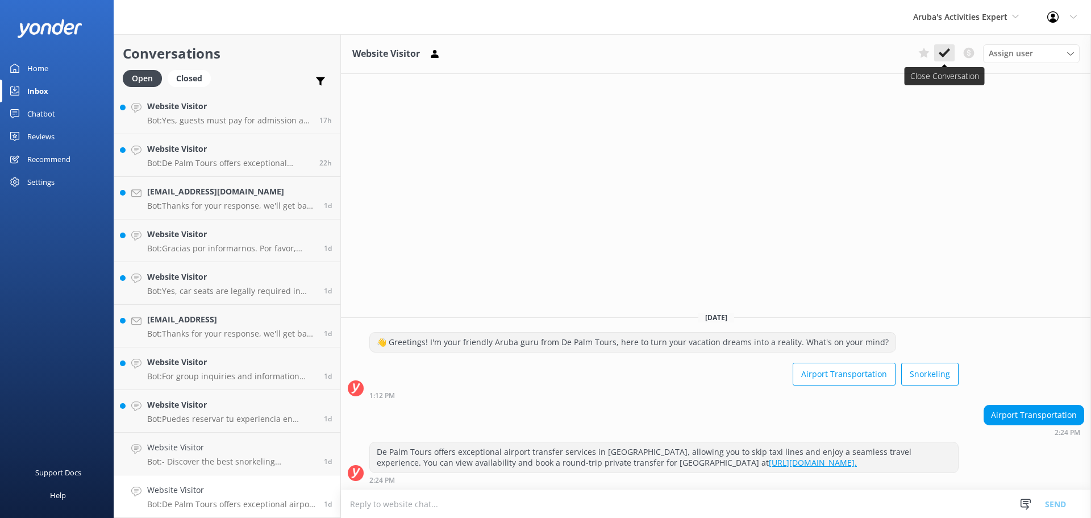
click at [947, 47] on icon at bounding box center [944, 52] width 11 height 11
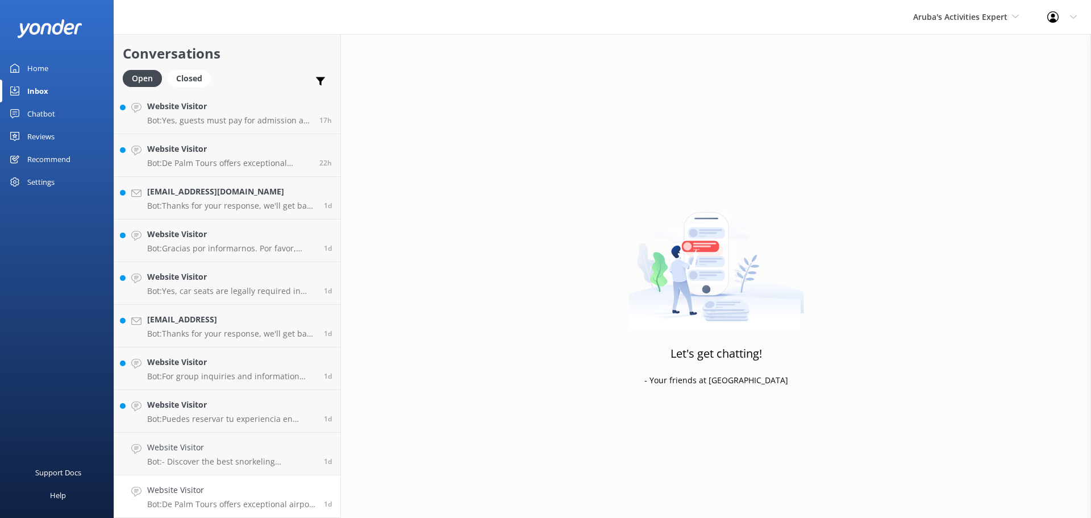
scroll to position [258, 0]
click at [238, 488] on h4 "Website Visitor" at bounding box center [231, 490] width 168 height 13
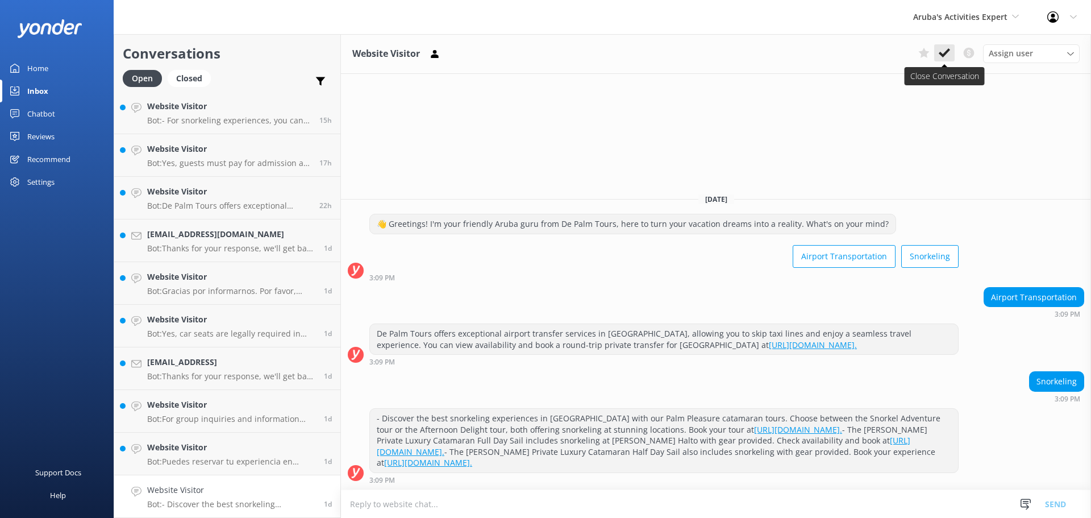
click at [942, 56] on use at bounding box center [944, 52] width 11 height 9
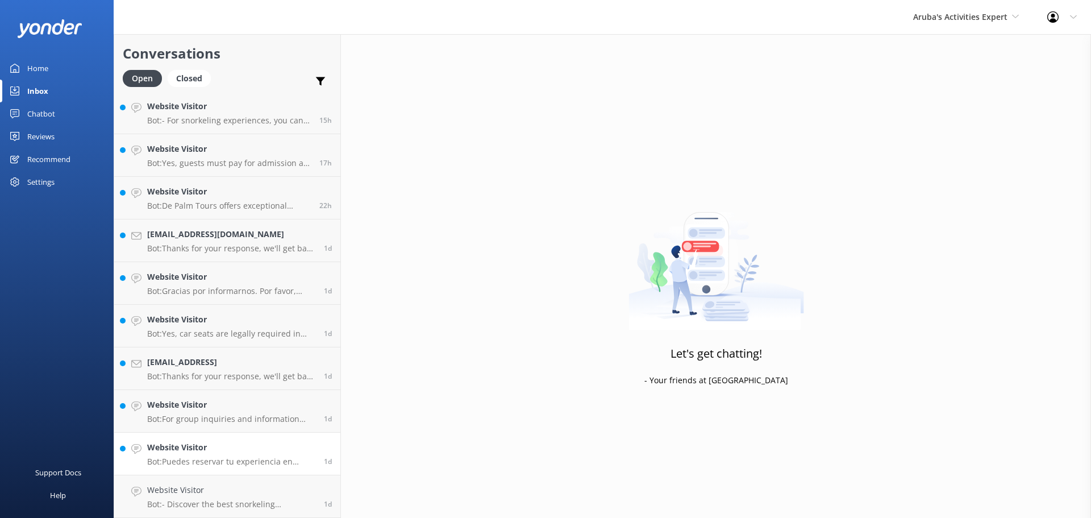
scroll to position [215, 0]
click at [241, 483] on link "Website Visitor Bot: Puedes reservar tu experiencia en [GEOGRAPHIC_DATA], donde…" at bounding box center [227, 496] width 226 height 43
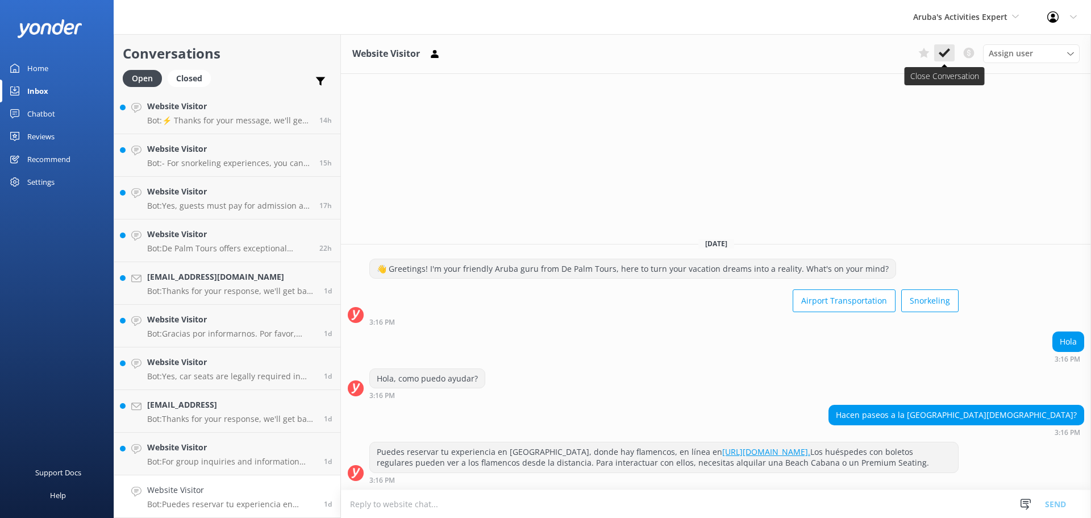
click at [945, 55] on use at bounding box center [944, 52] width 11 height 9
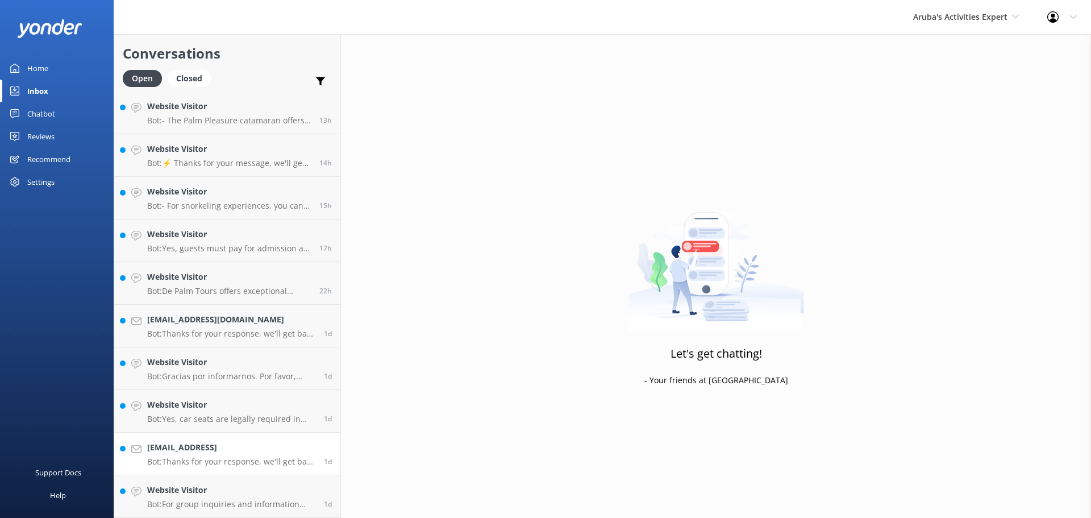
scroll to position [173, 0]
click at [222, 493] on h4 "Website Visitor" at bounding box center [231, 490] width 168 height 13
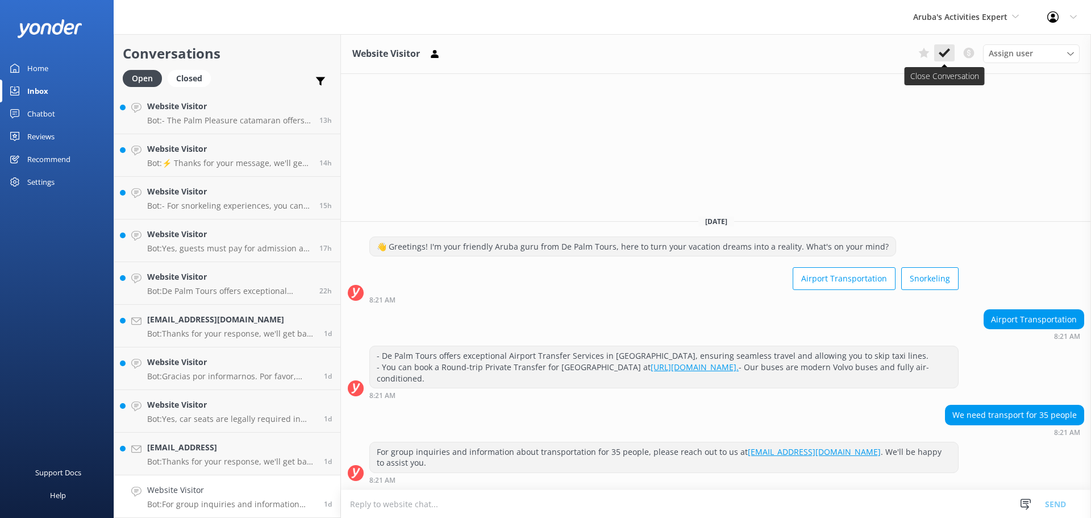
click at [947, 56] on icon at bounding box center [944, 52] width 11 height 11
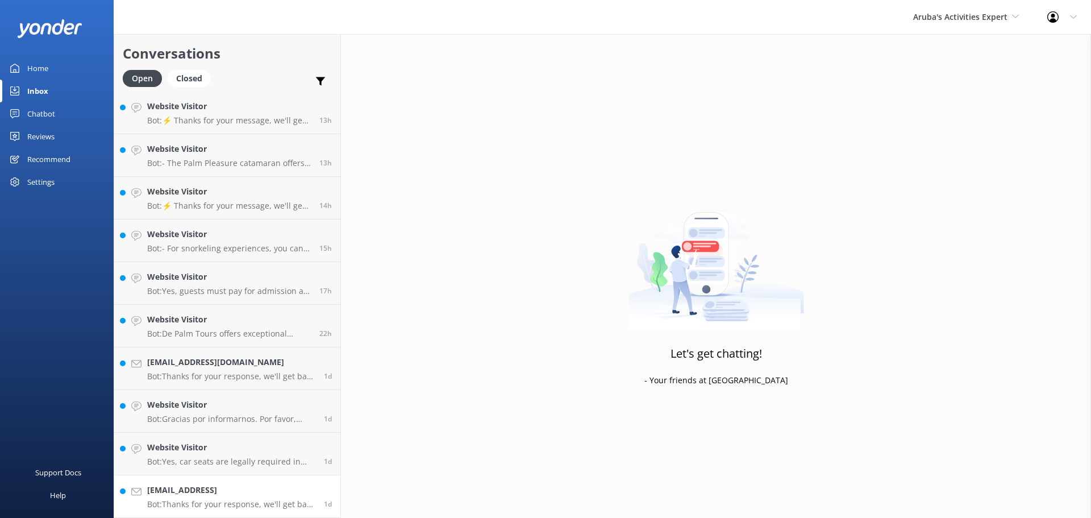
scroll to position [130, 0]
click at [210, 497] on div "[EMAIL_ADDRESS] Bot: Thanks for your response, we'll get back to you as soon as…" at bounding box center [231, 496] width 168 height 25
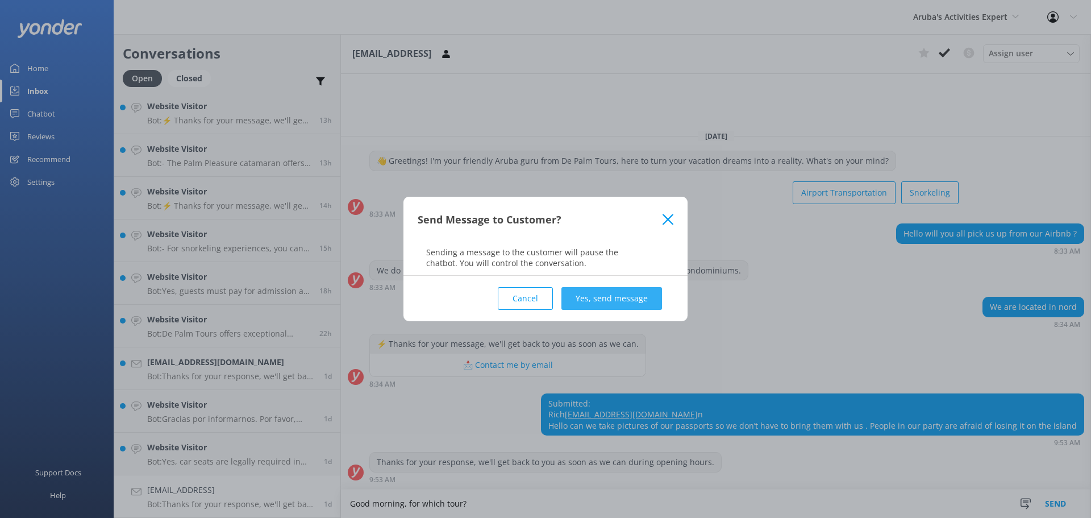
type textarea "Good morning, for which tour?"
click at [587, 290] on button "Yes, send message" at bounding box center [612, 298] width 101 height 23
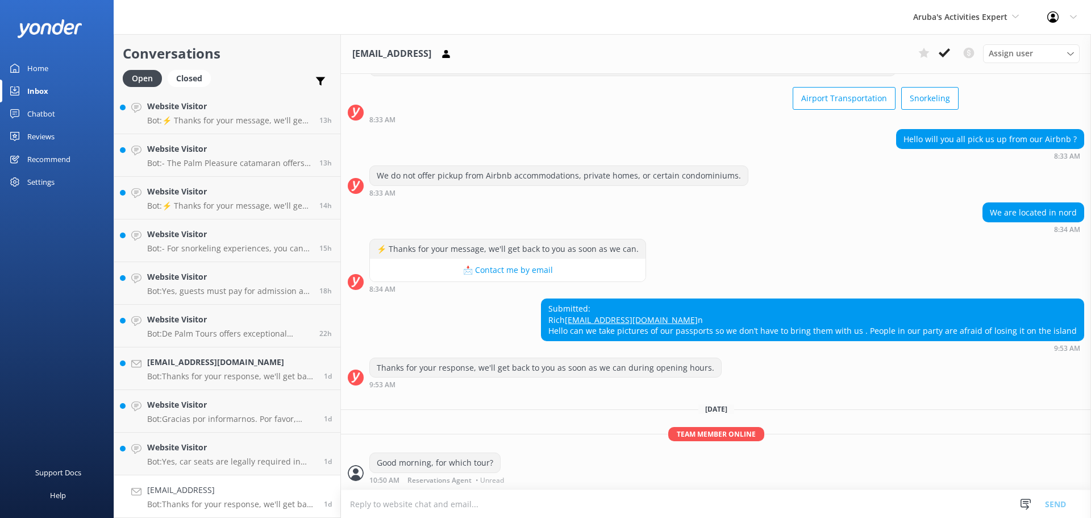
scroll to position [59, 0]
click at [949, 50] on use at bounding box center [944, 52] width 11 height 9
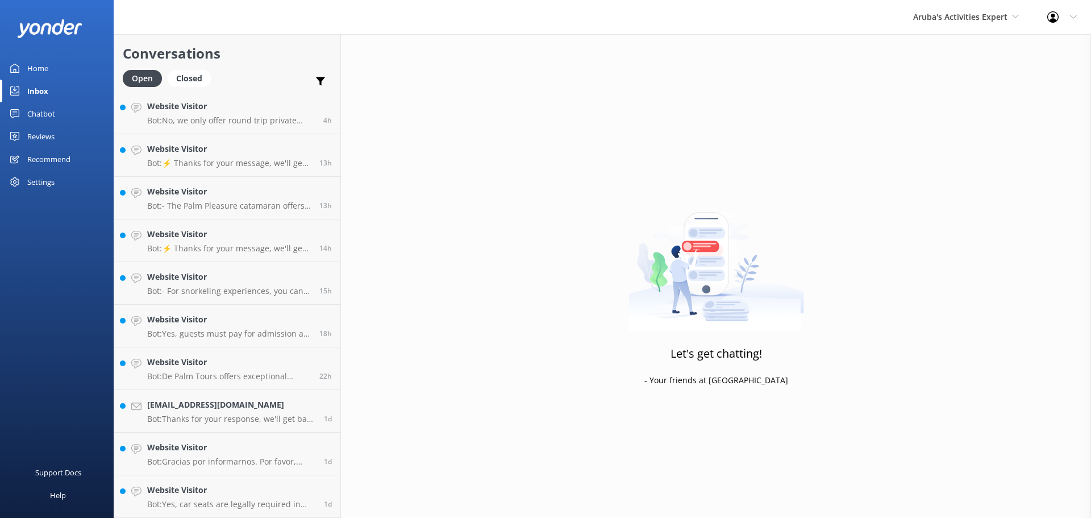
scroll to position [88, 0]
click at [242, 504] on p "Bot: Yes, car seats are legally required in [GEOGRAPHIC_DATA] for children unde…" at bounding box center [231, 504] width 168 height 10
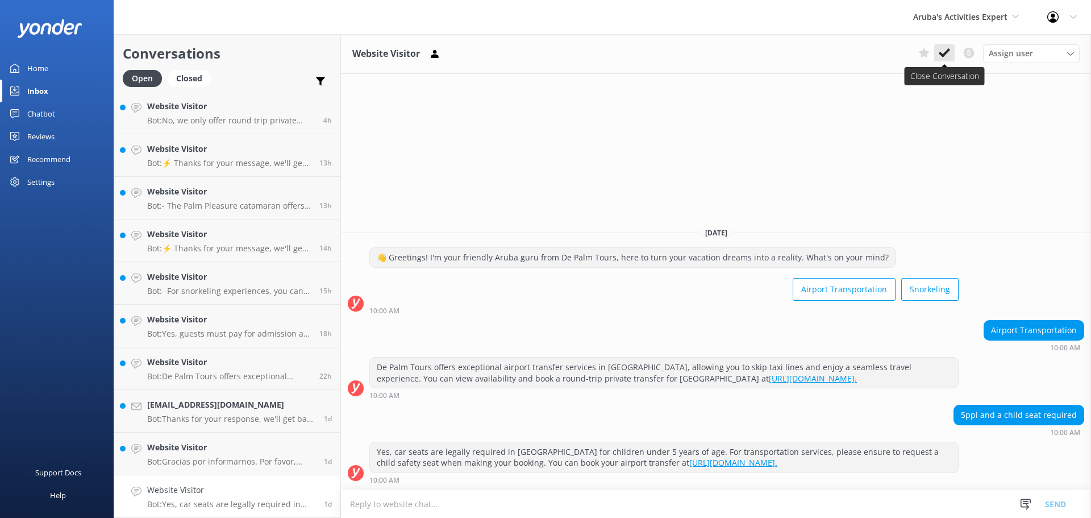
click at [943, 53] on icon at bounding box center [944, 52] width 11 height 11
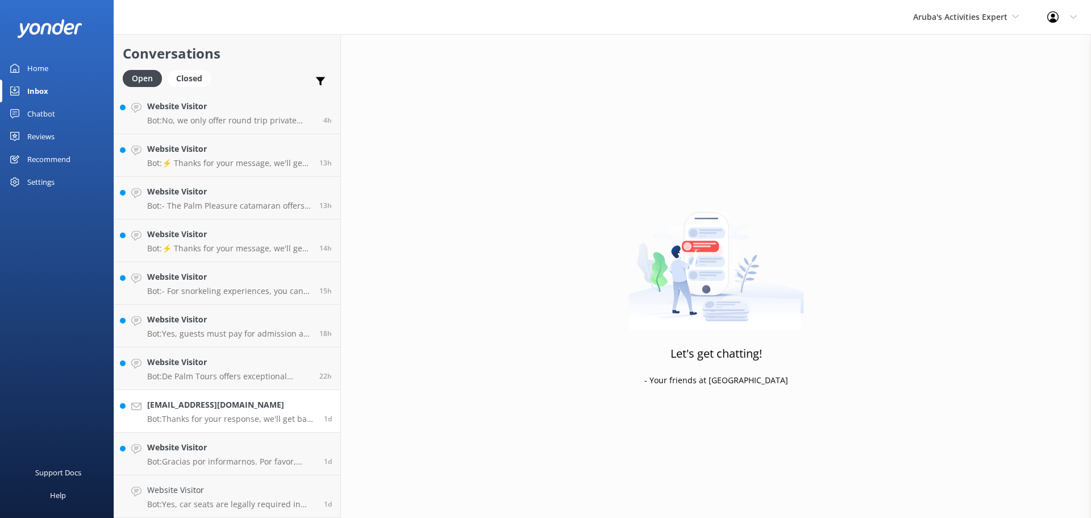
scroll to position [45, 0]
click at [194, 491] on h4 "Website Visitor" at bounding box center [231, 490] width 168 height 13
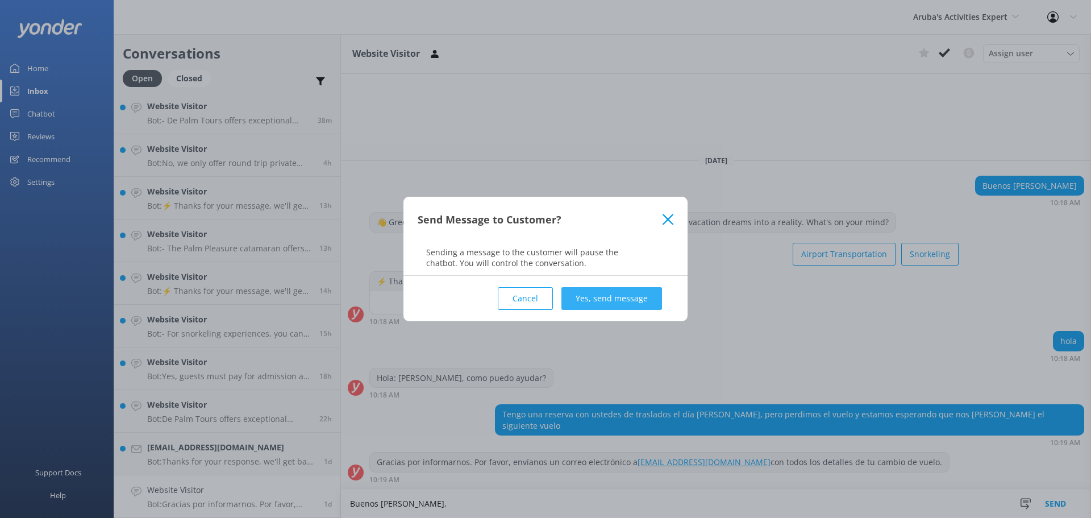
type textarea "Buenos [PERSON_NAME],"
click at [617, 289] on button "Yes, send message" at bounding box center [612, 298] width 101 height 23
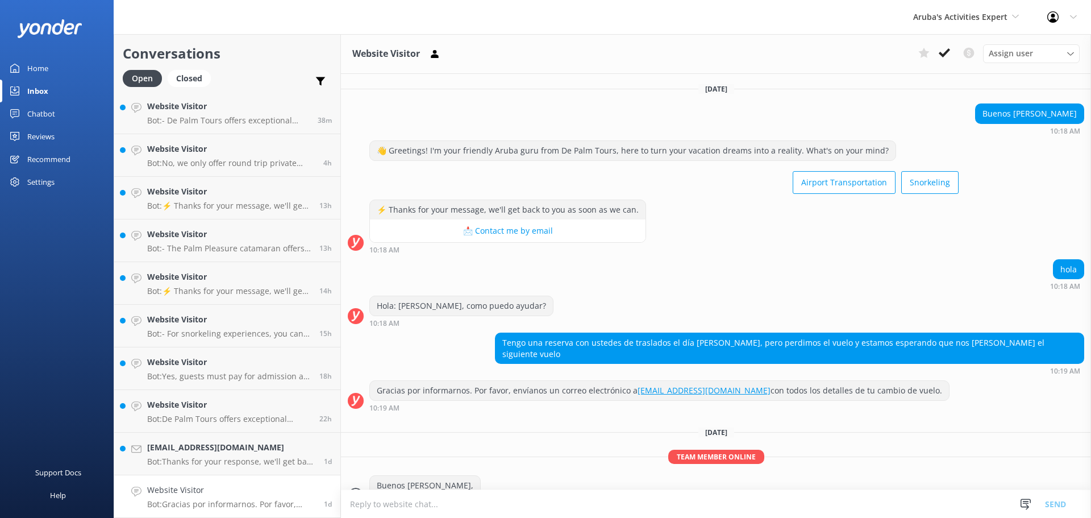
scroll to position [11, 0]
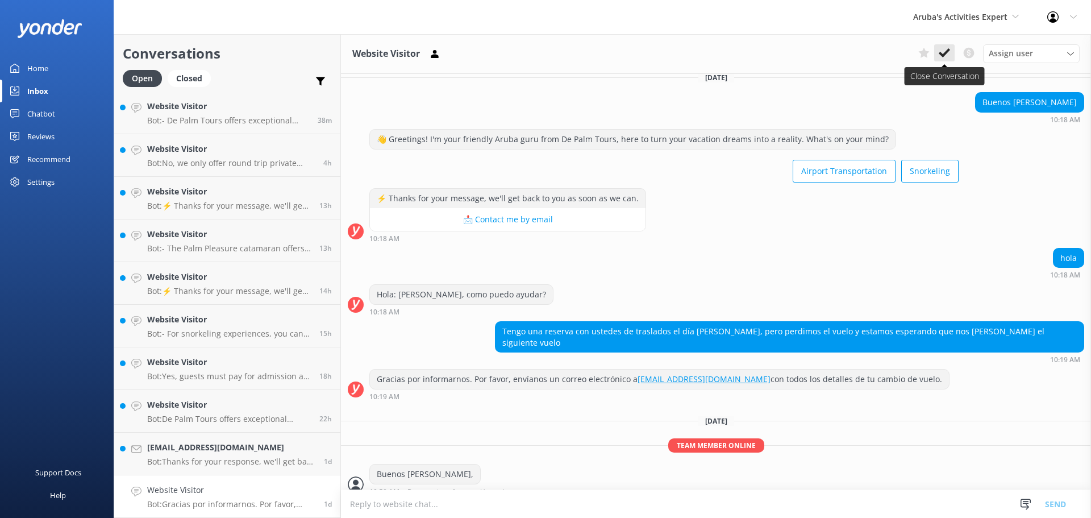
click at [949, 52] on use at bounding box center [944, 52] width 11 height 9
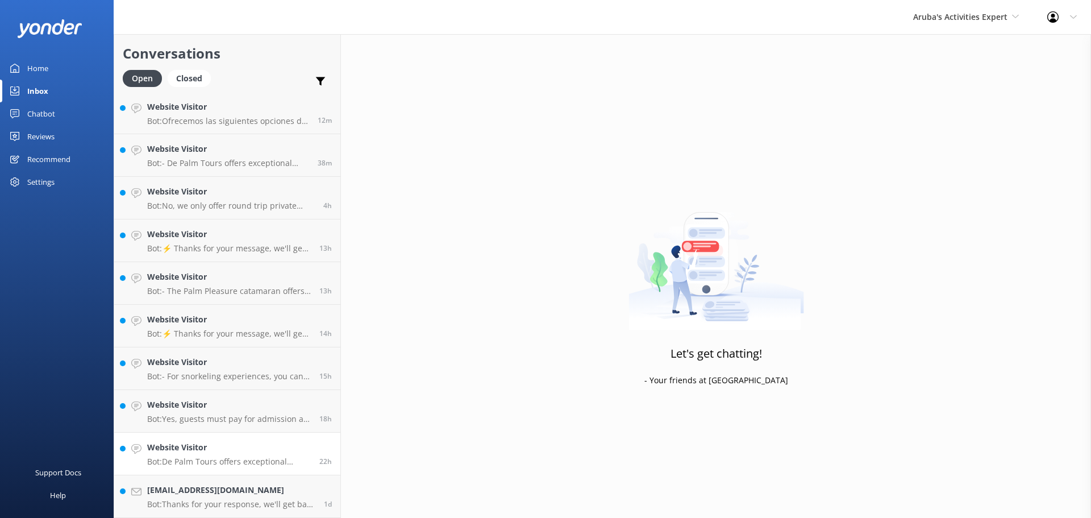
scroll to position [2, 0]
click at [257, 495] on h4 "[EMAIL_ADDRESS][DOMAIN_NAME]" at bounding box center [231, 490] width 168 height 13
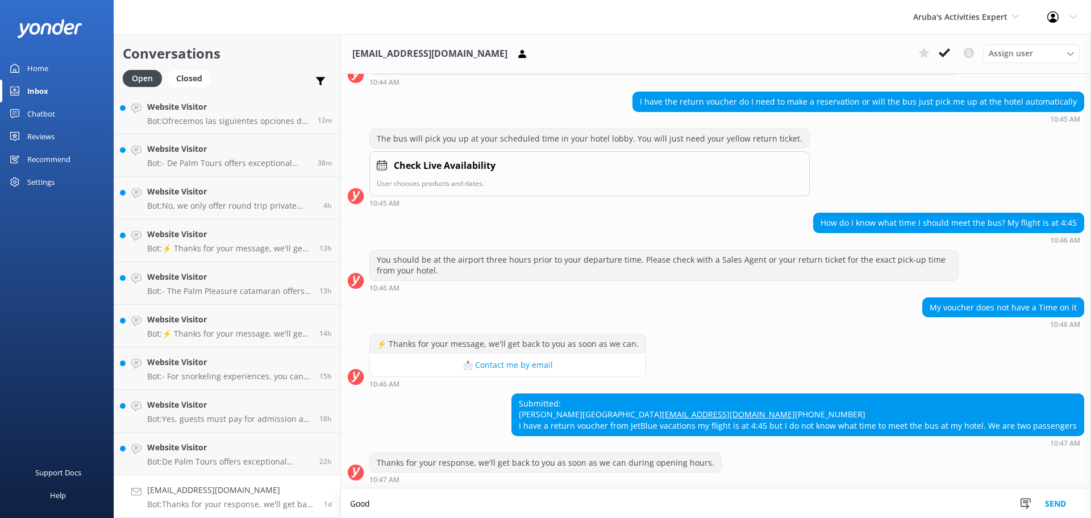
scroll to position [203, 0]
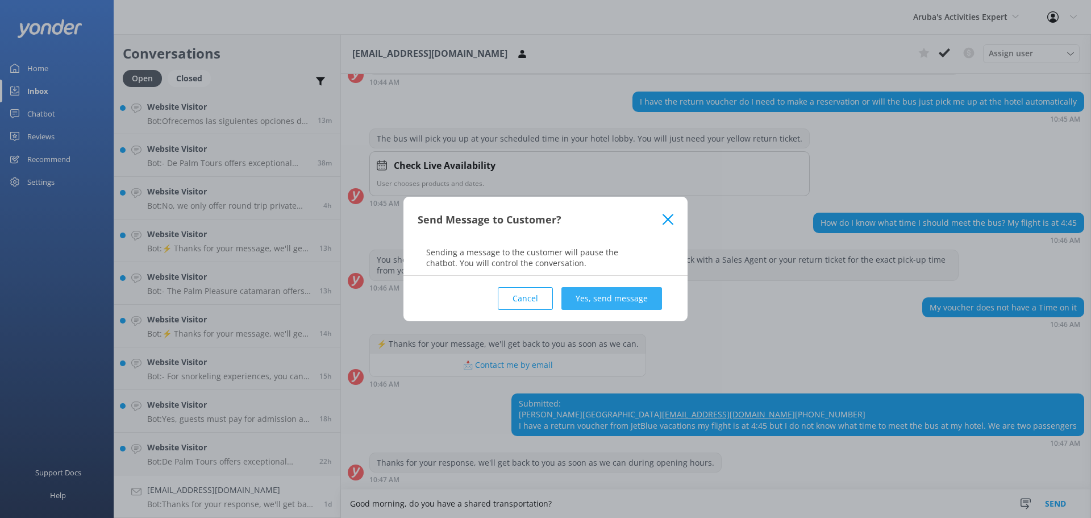
type textarea "Good morning, do you have a shared transportation?"
click at [623, 290] on button "Yes, send message" at bounding box center [612, 298] width 101 height 23
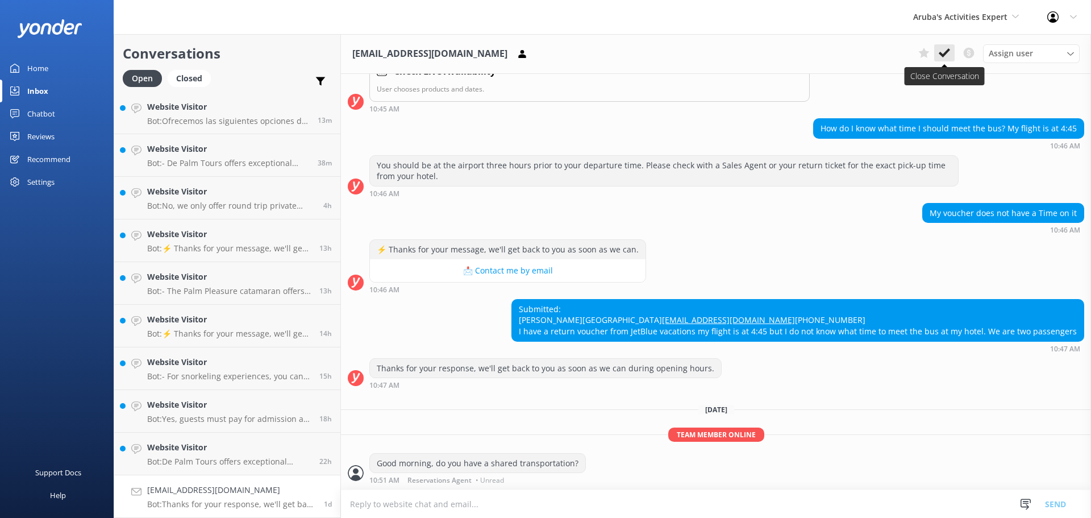
scroll to position [298, 0]
click at [943, 52] on icon at bounding box center [944, 52] width 11 height 11
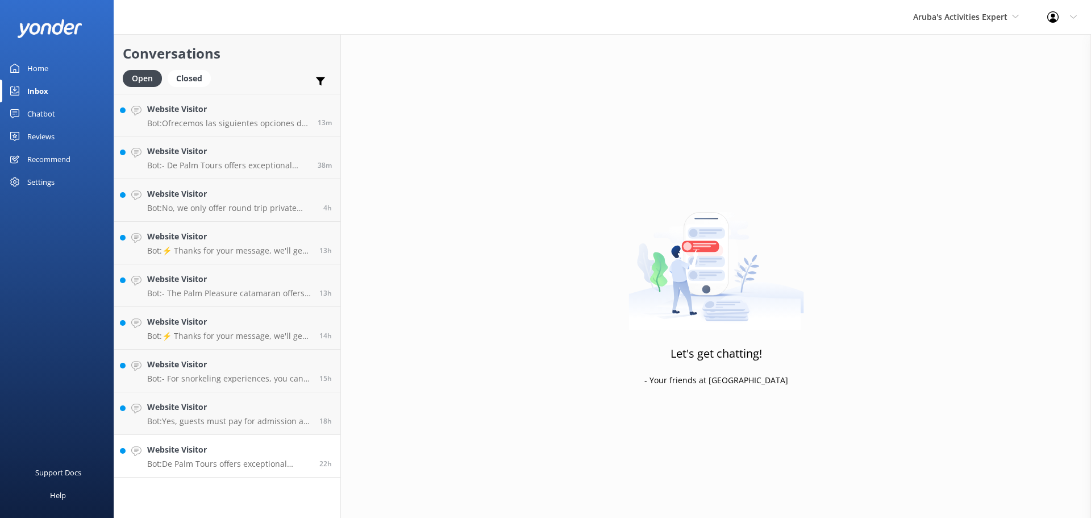
click at [215, 460] on p "Bot: De Palm Tours offers exceptional airport transfer services in [GEOGRAPHIC_…" at bounding box center [229, 464] width 164 height 10
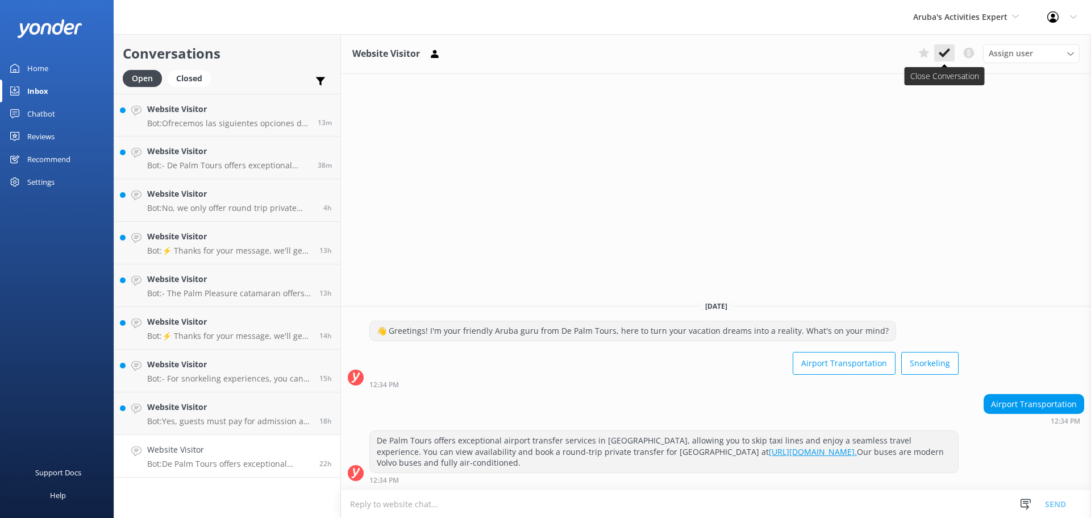
click at [947, 51] on use at bounding box center [944, 52] width 11 height 9
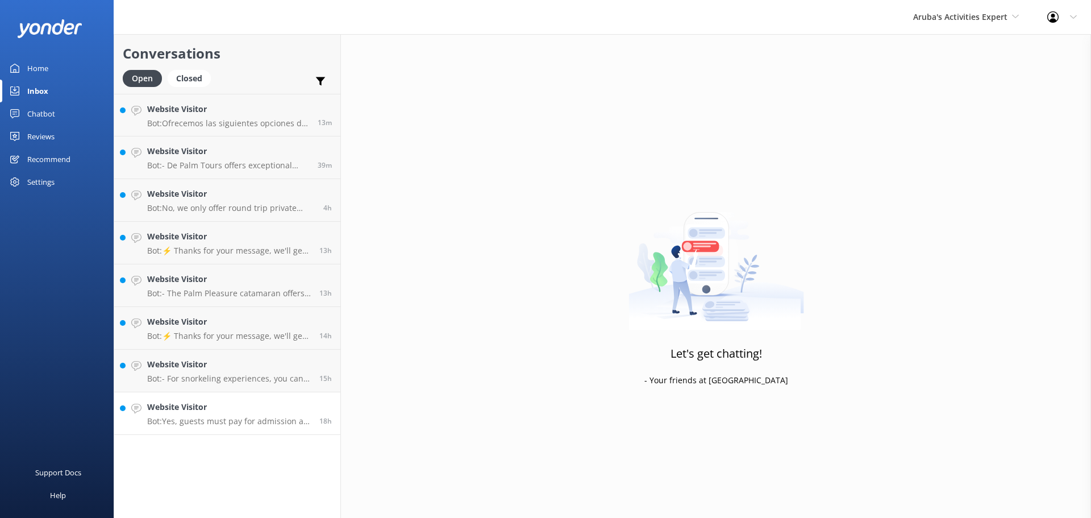
click at [244, 410] on h4 "Website Visitor" at bounding box center [229, 407] width 164 height 13
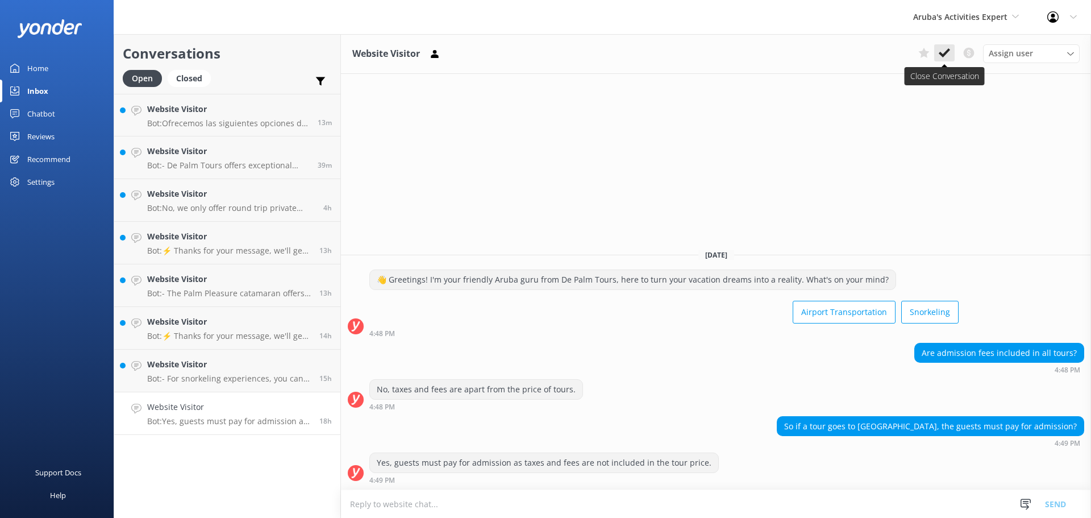
click at [949, 54] on icon at bounding box center [944, 52] width 11 height 11
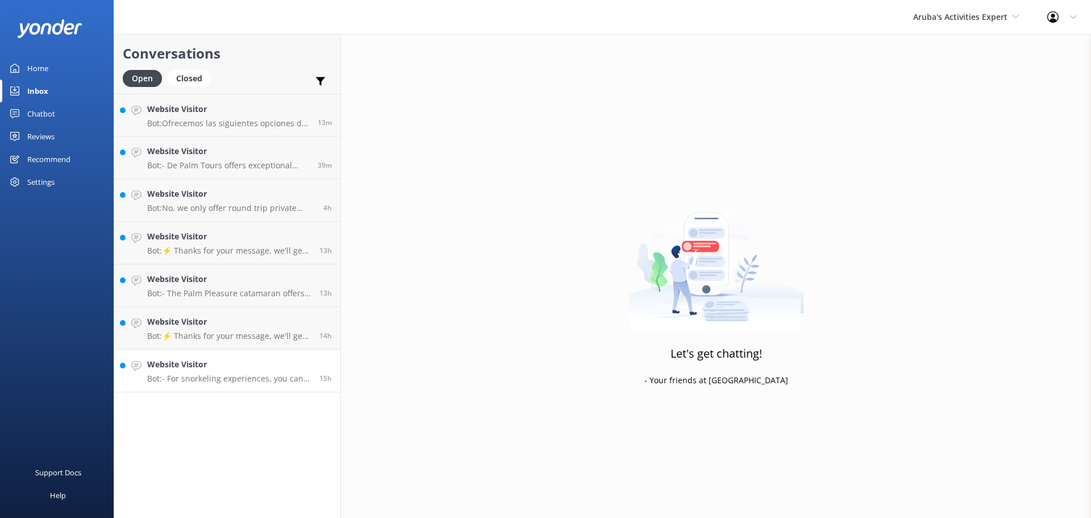
click at [217, 375] on p "Bot: - For snorkeling experiences, you can join the Palm Pleasure catamaran tou…" at bounding box center [229, 378] width 164 height 10
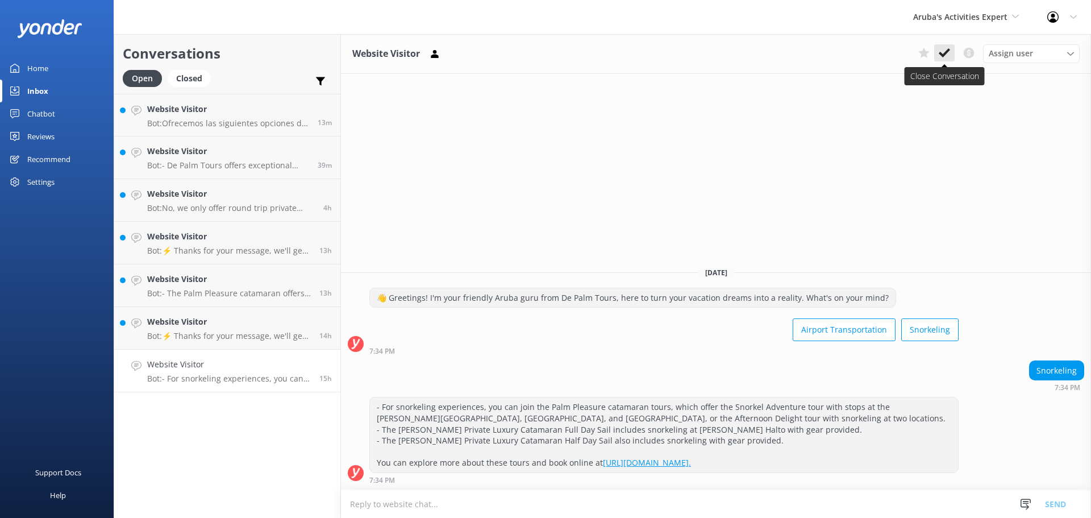
click at [941, 50] on icon at bounding box center [944, 52] width 11 height 11
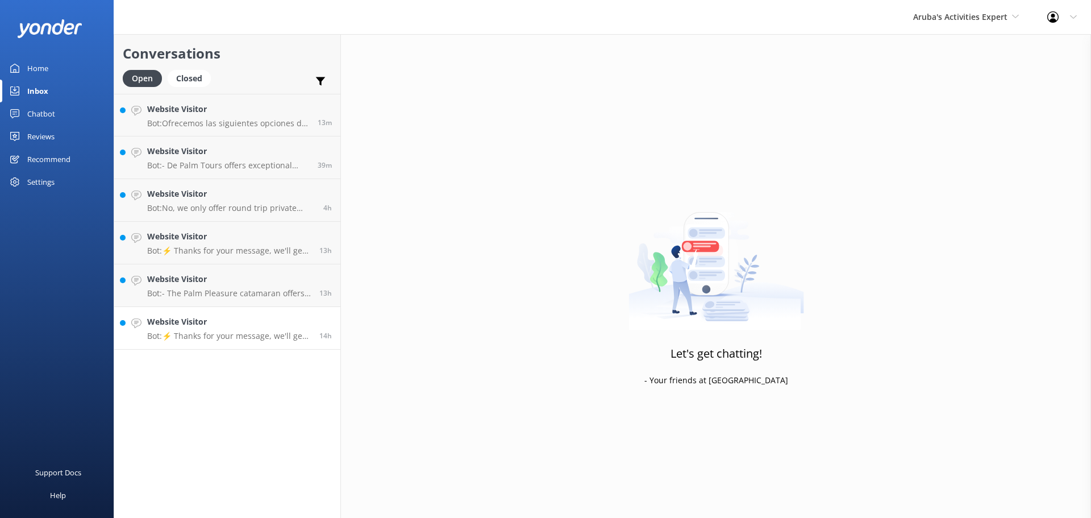
click at [194, 335] on p "Bot: ⚡ Thanks for your message, we'll get back to you as soon as we can." at bounding box center [229, 336] width 164 height 10
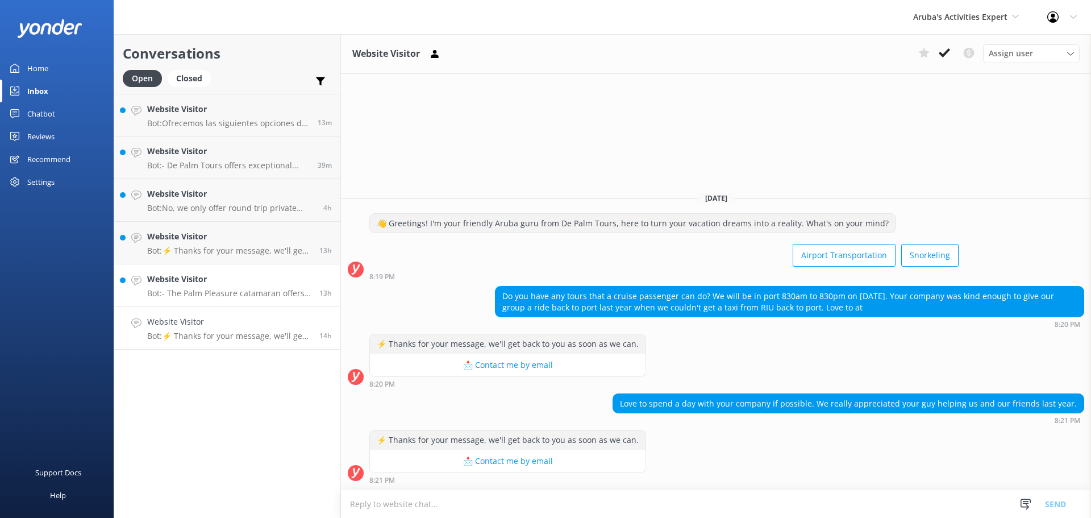
click at [240, 296] on p "Bot: - The Palm Pleasure catamaran offers snorkeling tours, including the Snork…" at bounding box center [229, 293] width 164 height 10
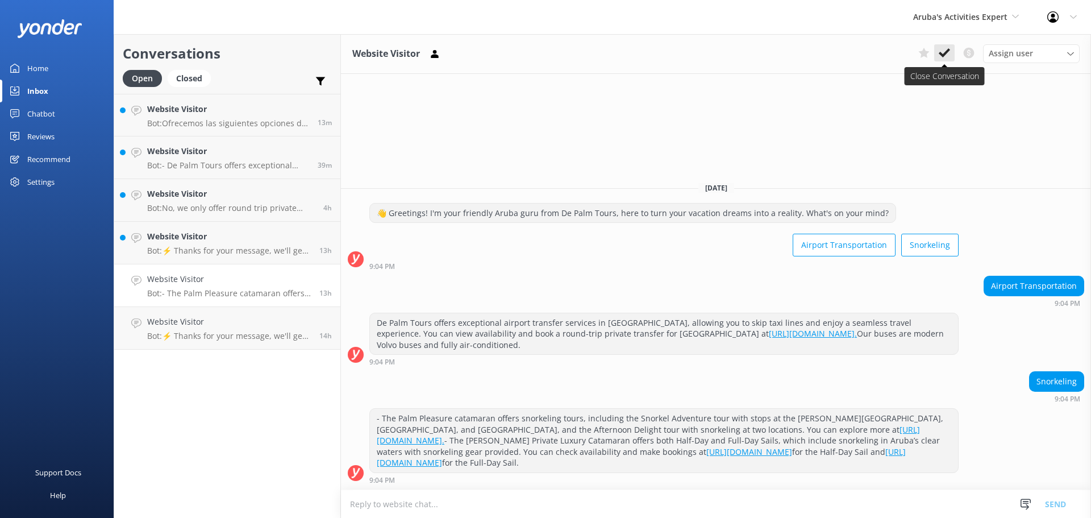
click at [949, 49] on use at bounding box center [944, 52] width 11 height 9
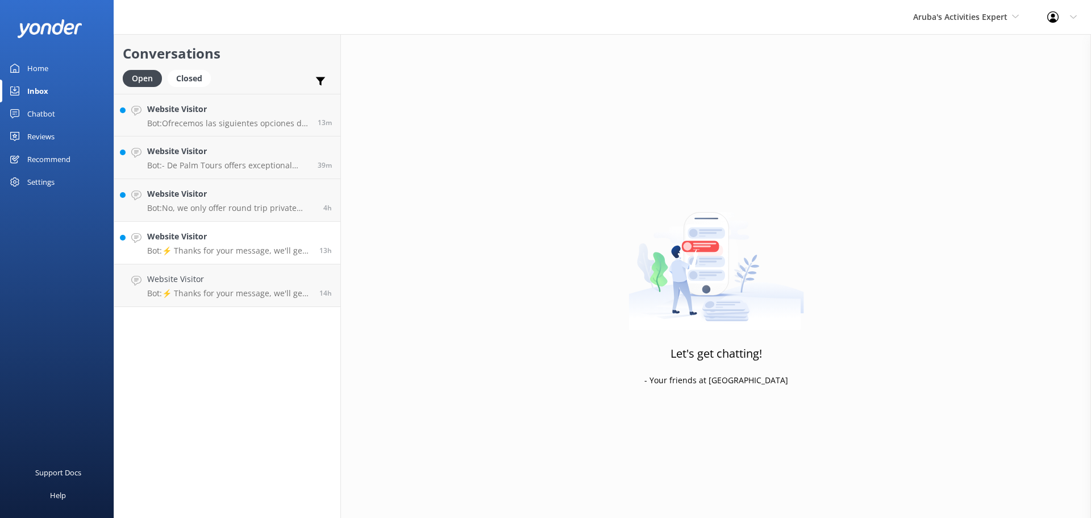
click at [223, 253] on p "Bot: ⚡ Thanks for your message, we'll get back to you as soon as we can." at bounding box center [229, 251] width 164 height 10
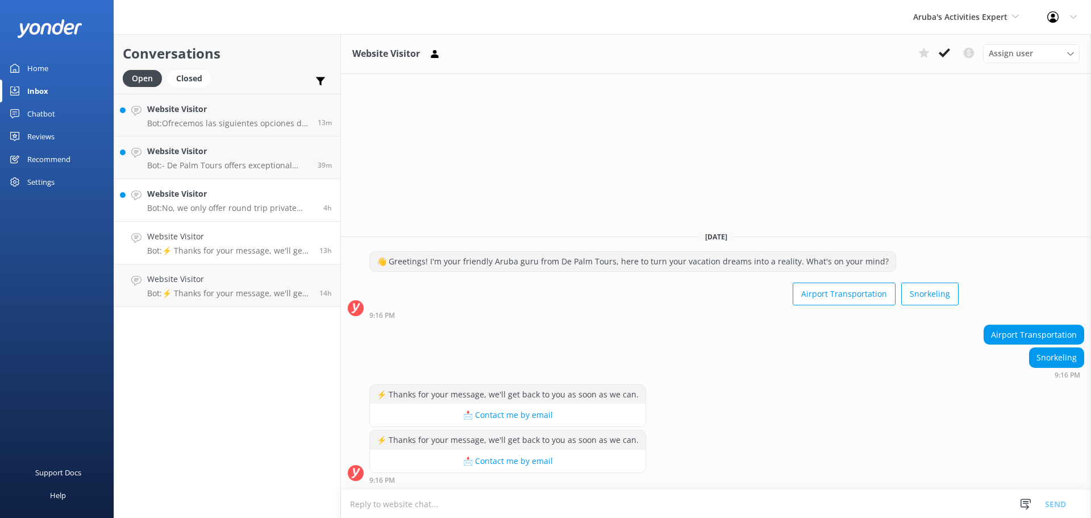
click at [240, 209] on p "Bot: No, we only offer round trip private transfers. However, for one-way trans…" at bounding box center [231, 208] width 168 height 10
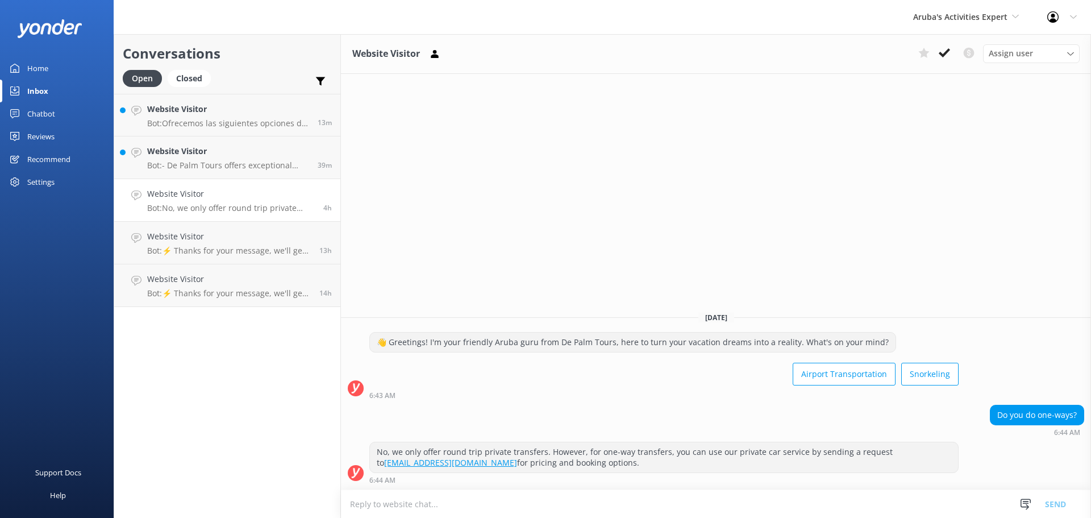
click at [186, 201] on div "Website Visitor Bot: No, we only offer round trip private transfers. However, f…" at bounding box center [231, 200] width 168 height 25
click at [941, 51] on icon at bounding box center [944, 52] width 11 height 11
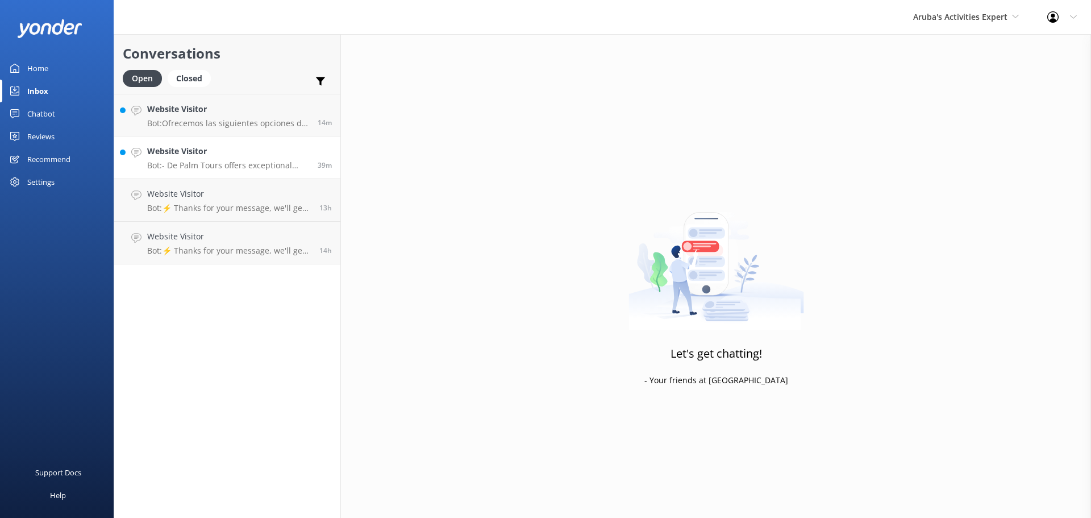
click at [193, 166] on p "Bot: - De Palm Tours offers exceptional airport transfer services in [GEOGRAPHI…" at bounding box center [228, 165] width 162 height 10
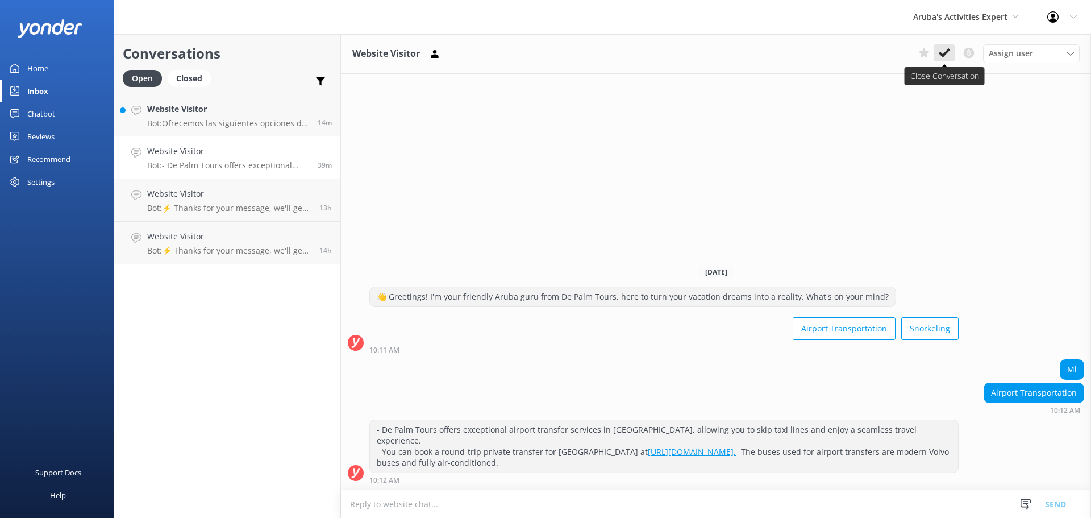
click at [945, 48] on icon at bounding box center [944, 52] width 11 height 11
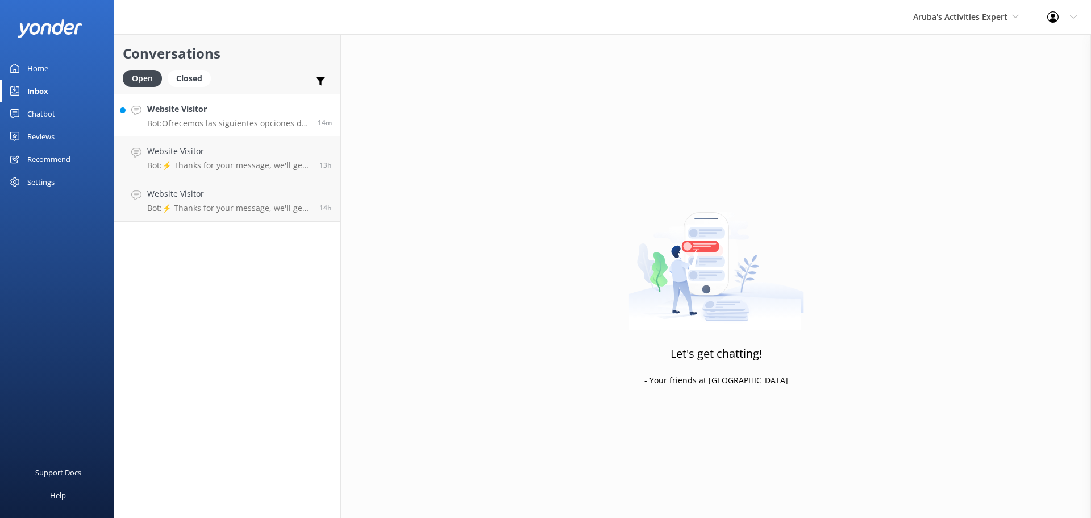
click at [209, 119] on p "Bot: Ofrecemos las siguientes opciones de cabanas en [GEOGRAPHIC_DATA]: - **Bea…" at bounding box center [228, 123] width 162 height 10
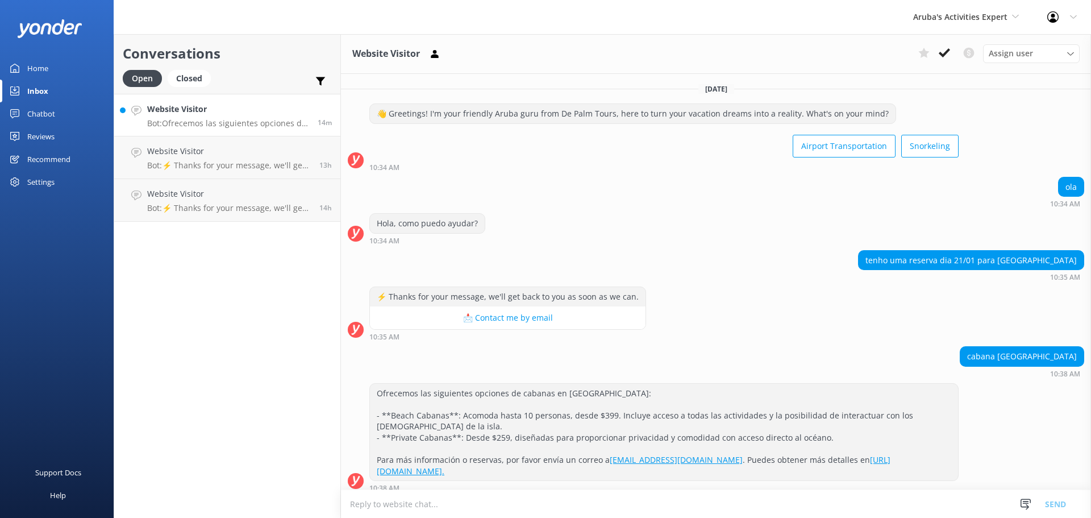
scroll to position [8, 0]
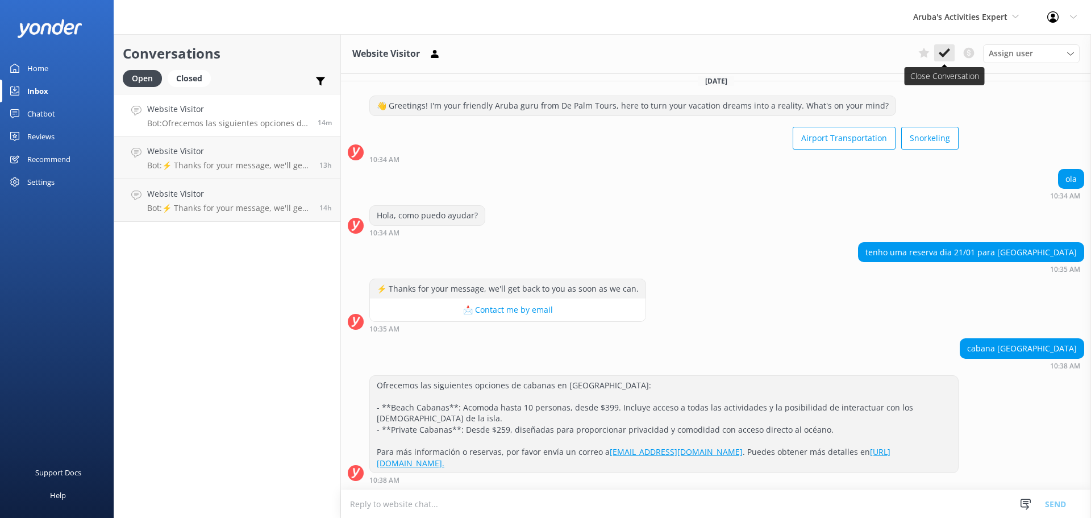
click at [950, 50] on button at bounding box center [944, 52] width 20 height 17
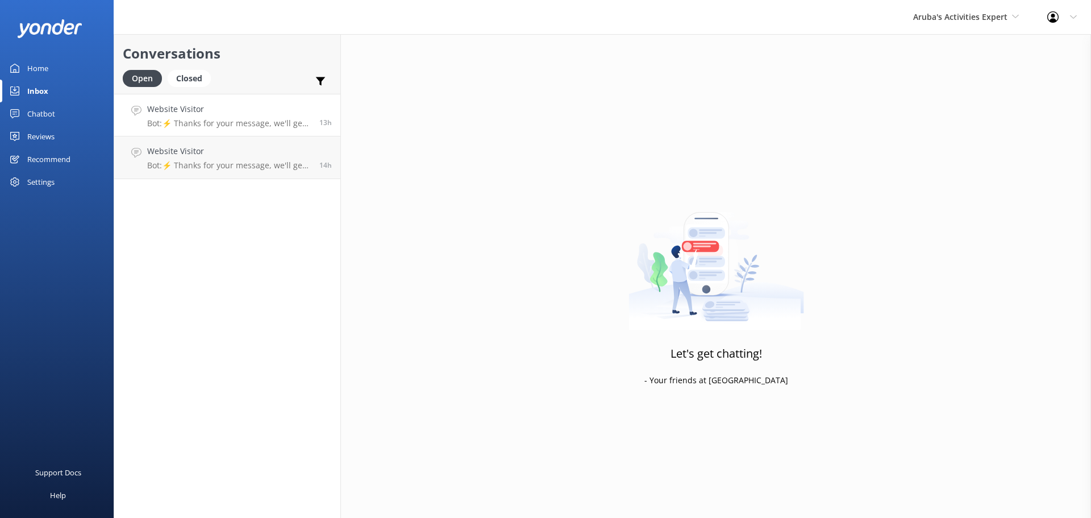
click at [239, 130] on link "Website Visitor Bot: ⚡ Thanks for your message, we'll get back to you as soon a…" at bounding box center [227, 115] width 226 height 43
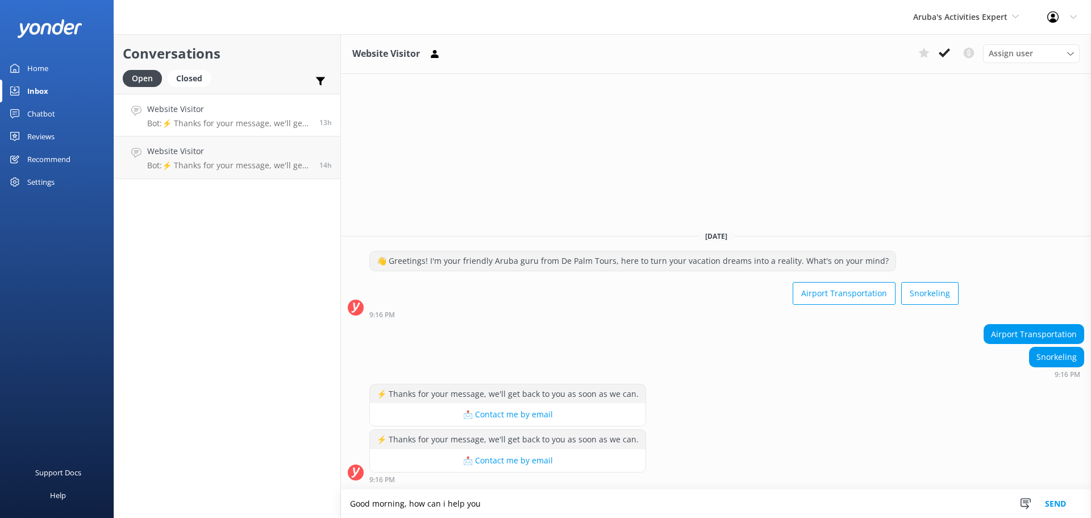
click at [507, 507] on textarea "Good morning, how can i help you" at bounding box center [716, 503] width 750 height 28
click at [502, 504] on textarea "Good morning, how can i help you" at bounding box center [716, 503] width 750 height 28
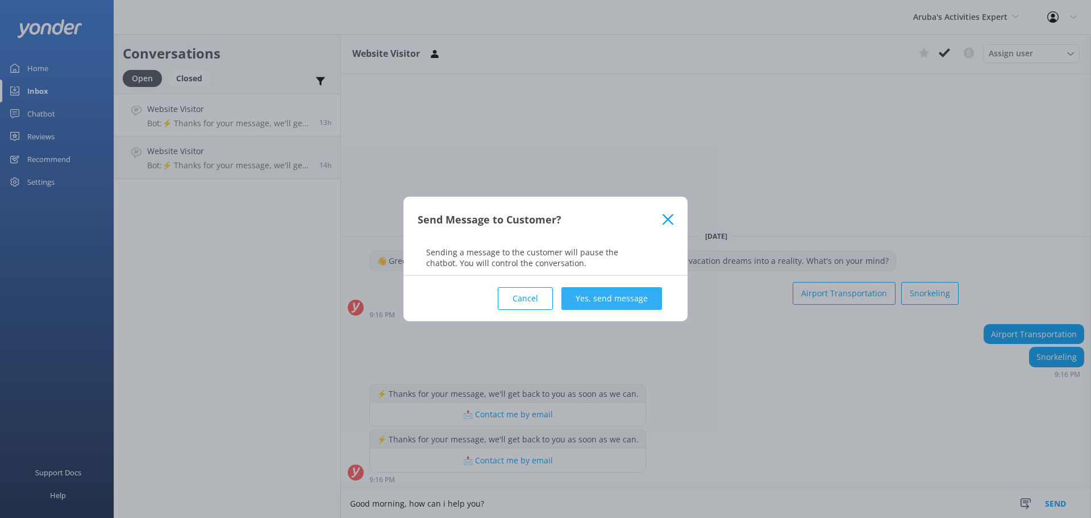
type textarea "Good morning, how can i help you?"
click at [583, 288] on button "Yes, send message" at bounding box center [612, 298] width 101 height 23
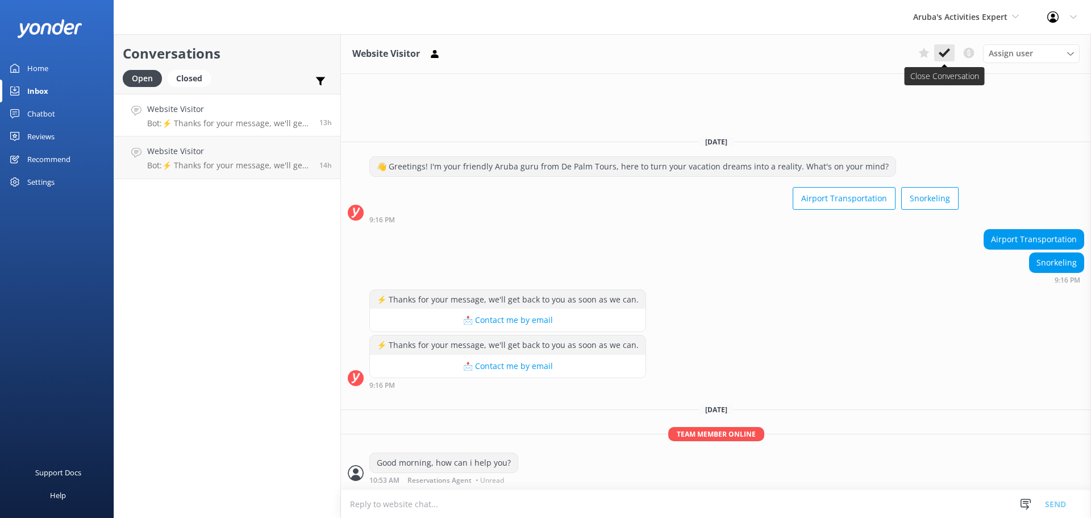
click at [945, 54] on use at bounding box center [944, 52] width 11 height 9
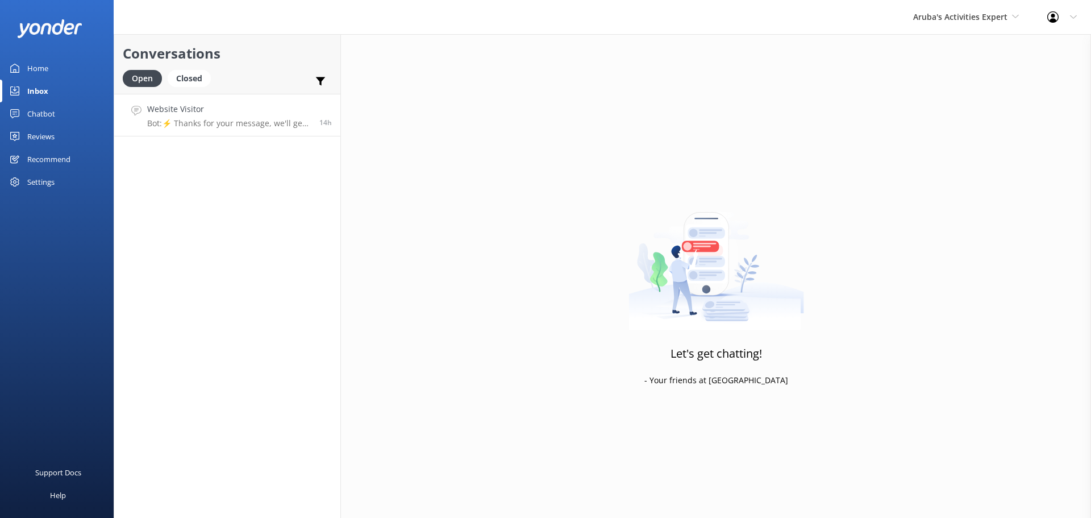
click at [208, 113] on h4 "Website Visitor" at bounding box center [229, 109] width 164 height 13
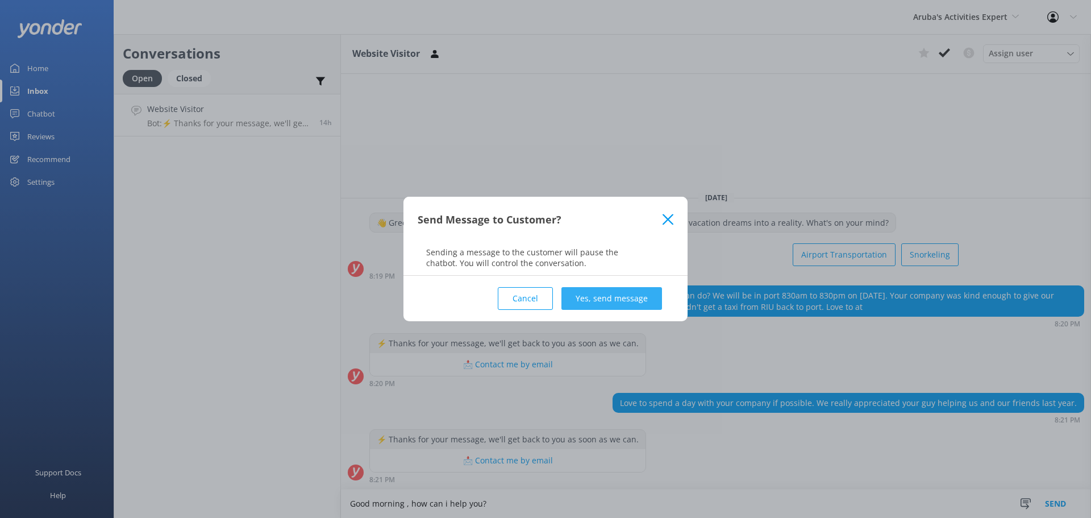
type textarea "Good morning , how can i help you?"
click at [601, 296] on button "Yes, send message" at bounding box center [612, 298] width 101 height 23
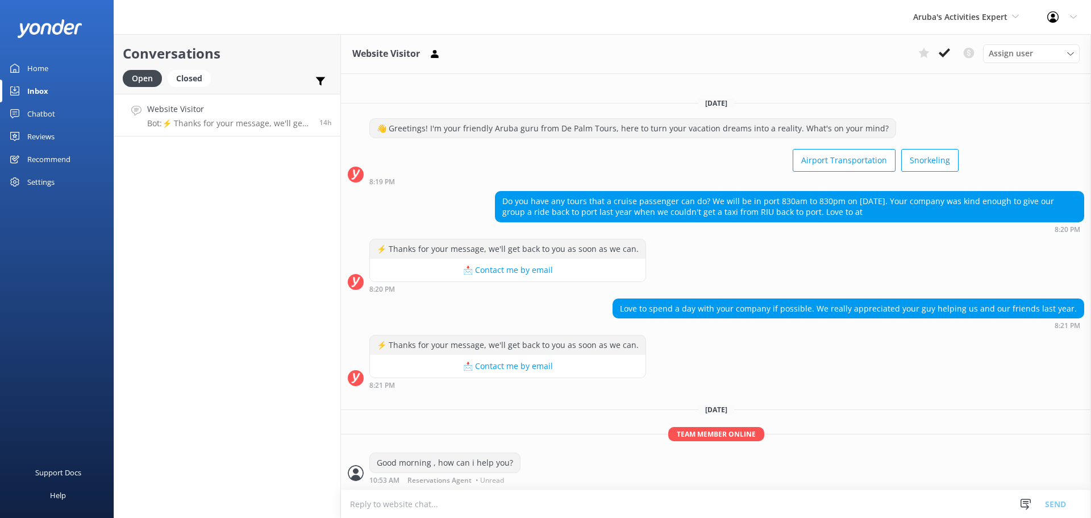
click at [945, 50] on icon at bounding box center [944, 52] width 11 height 11
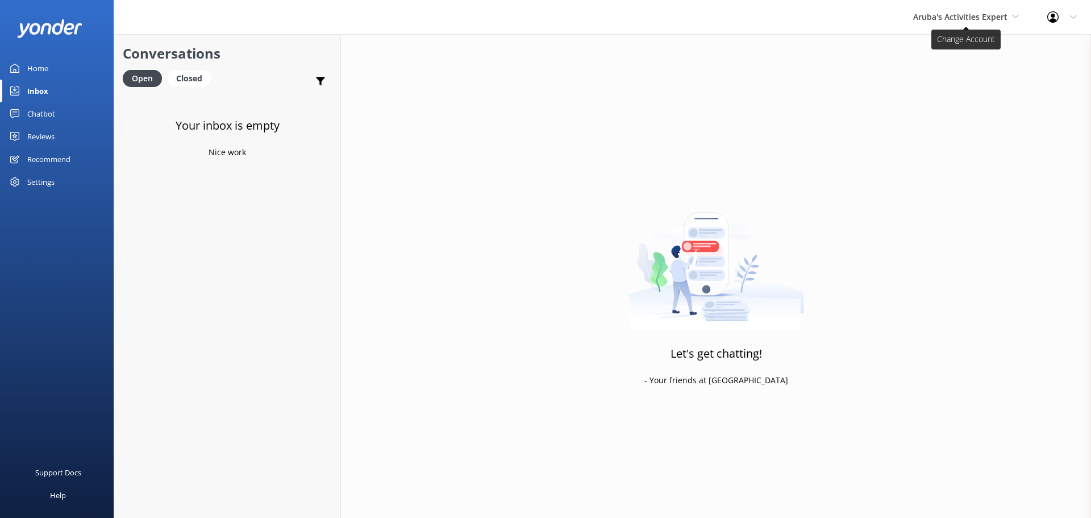
click at [953, 14] on span "Aruba's Activities Expert" at bounding box center [960, 16] width 94 height 11
click at [949, 103] on link "The Captain" at bounding box center [956, 102] width 114 height 27
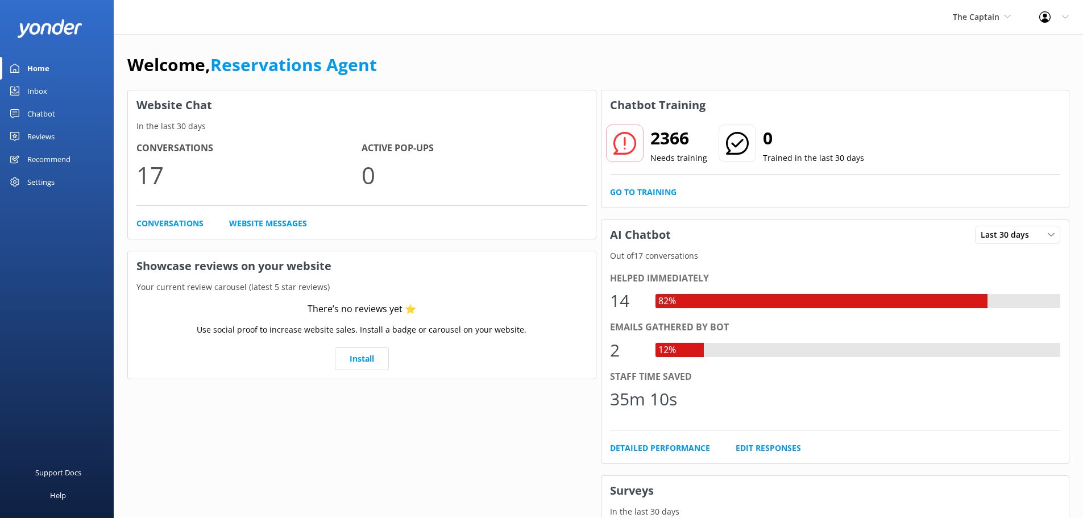
click at [57, 88] on link "Inbox" at bounding box center [57, 91] width 114 height 23
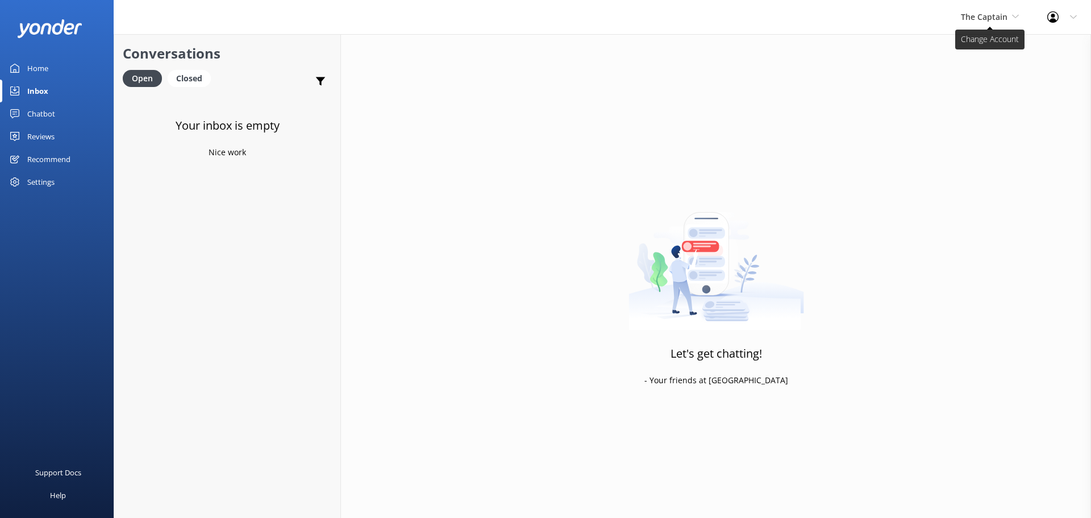
click at [993, 16] on span "The Captain" at bounding box center [984, 16] width 47 height 11
click at [987, 40] on link "De [GEOGRAPHIC_DATA]" at bounding box center [1004, 47] width 114 height 27
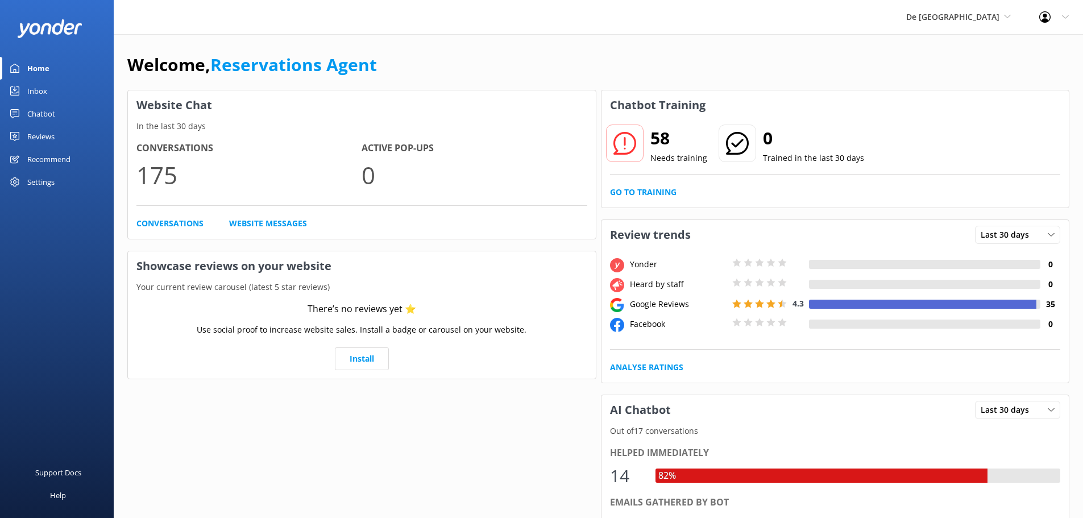
click at [47, 84] on link "Inbox" at bounding box center [57, 91] width 114 height 23
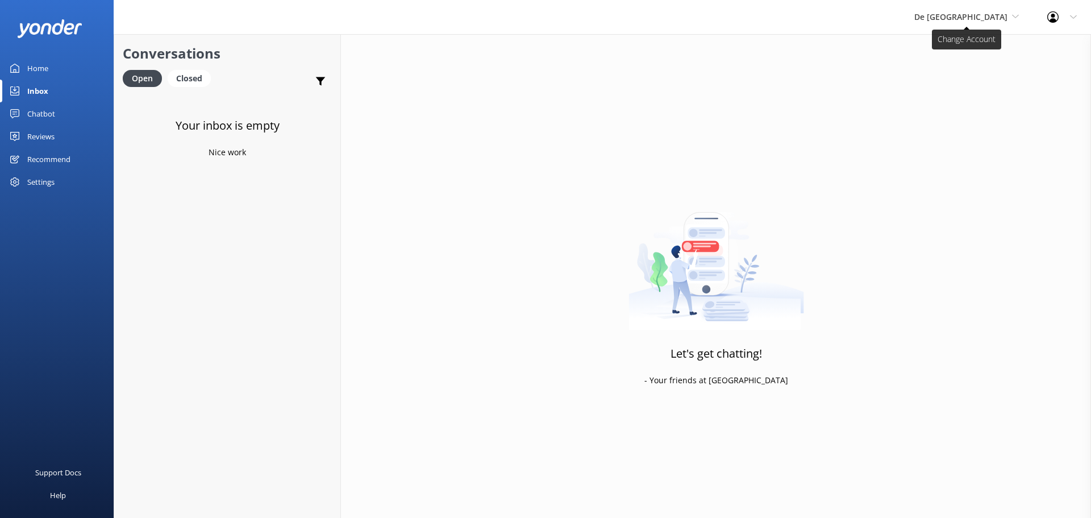
click at [988, 18] on span "De [GEOGRAPHIC_DATA]" at bounding box center [961, 16] width 93 height 11
click at [975, 66] on link "Aruba's Activities Expert" at bounding box center [957, 74] width 114 height 27
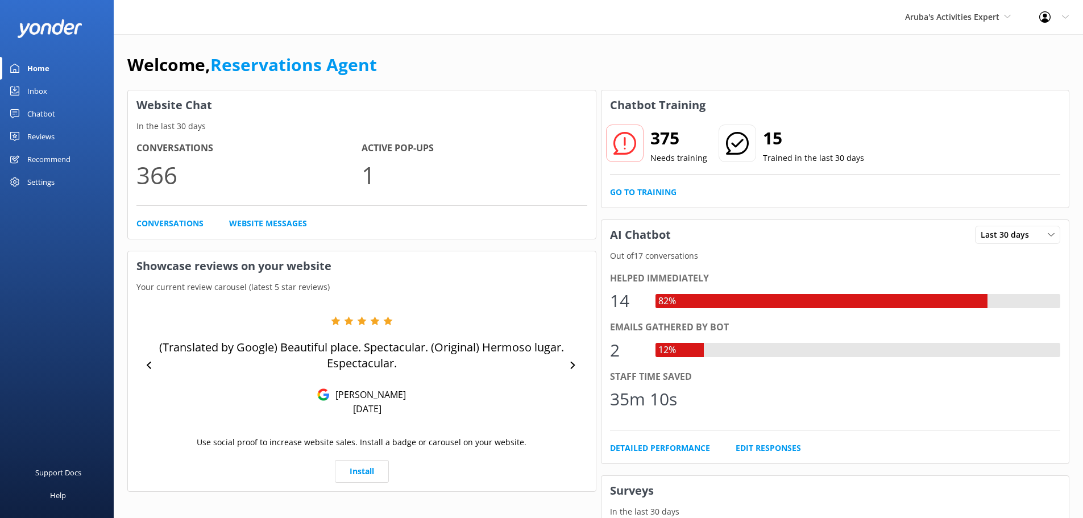
click at [58, 91] on link "Inbox" at bounding box center [57, 91] width 114 height 23
